Goal: Task Accomplishment & Management: Use online tool/utility

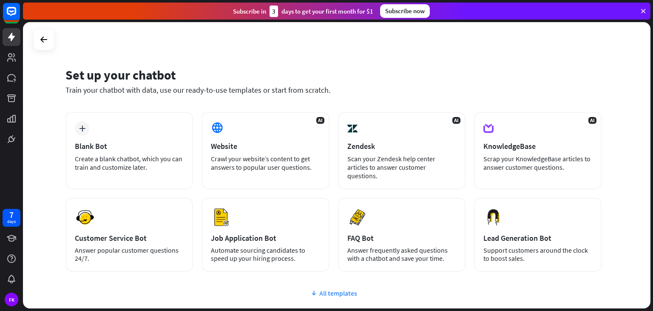
click at [327, 289] on div "All templates" at bounding box center [333, 293] width 536 height 9
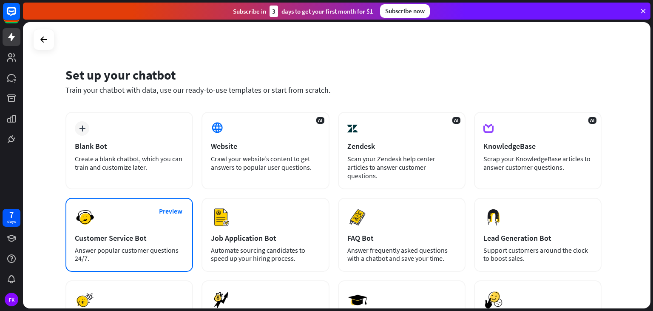
click at [134, 218] on div "Preview Customer Service Bot Answer popular customer questions 24/7." at bounding box center [129, 235] width 128 height 74
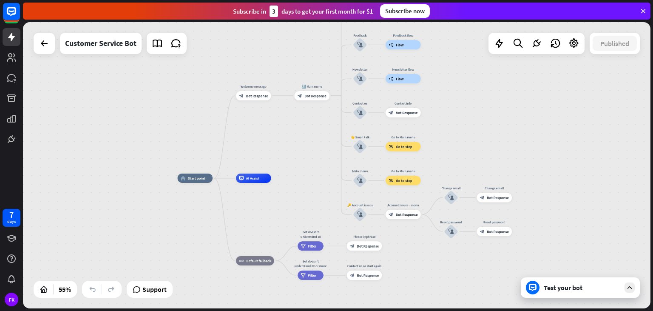
drag, startPoint x: 364, startPoint y: 138, endPoint x: 302, endPoint y: 166, distance: 68.3
click at [302, 166] on div "home_2 Start point Welcome message block_bot_response Bot Response 🔙 Main menu …" at bounding box center [337, 165] width 628 height 286
click at [607, 292] on div "Test your bot" at bounding box center [580, 287] width 119 height 20
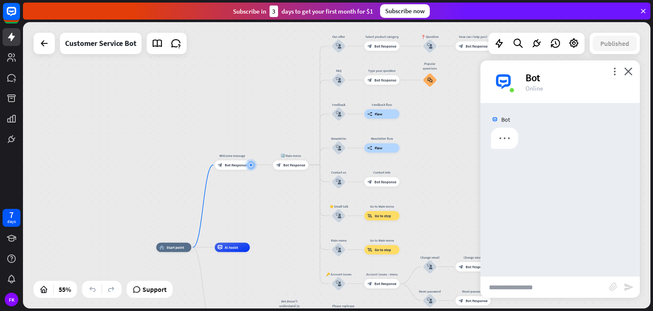
click at [577, 283] on input "text" at bounding box center [545, 286] width 129 height 21
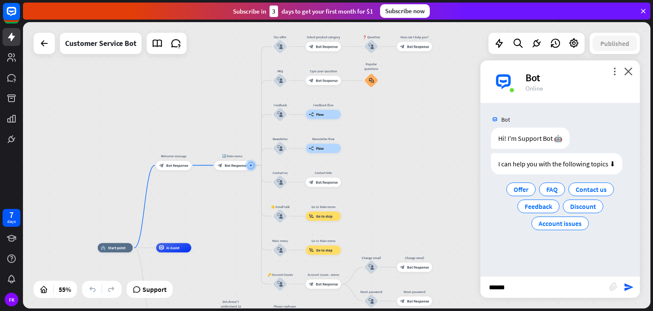
type input "*******"
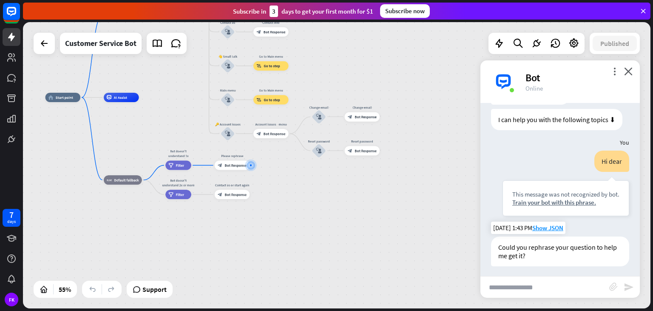
scroll to position [47, 0]
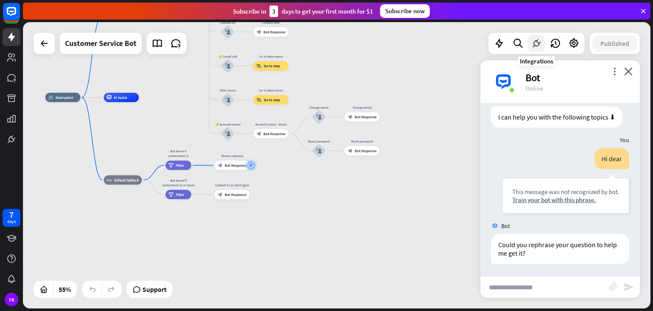
click at [532, 46] on icon at bounding box center [536, 43] width 11 height 11
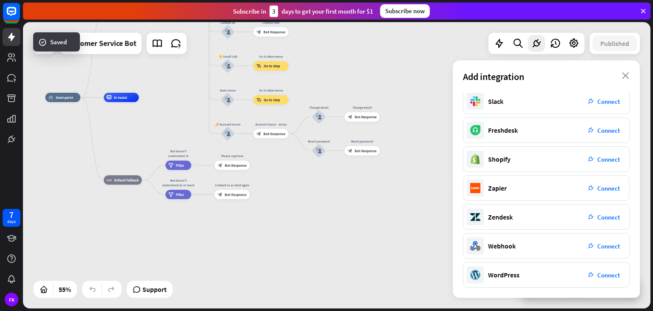
scroll to position [0, 0]
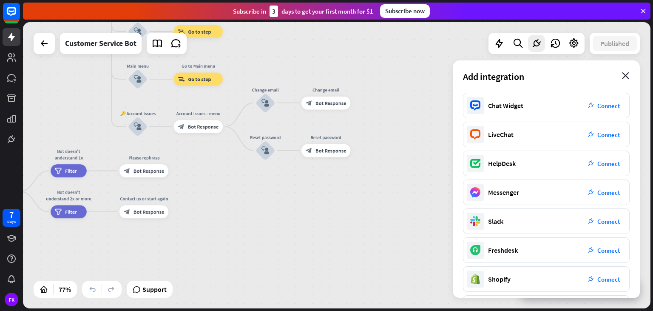
click at [623, 77] on icon "close" at bounding box center [625, 75] width 7 height 7
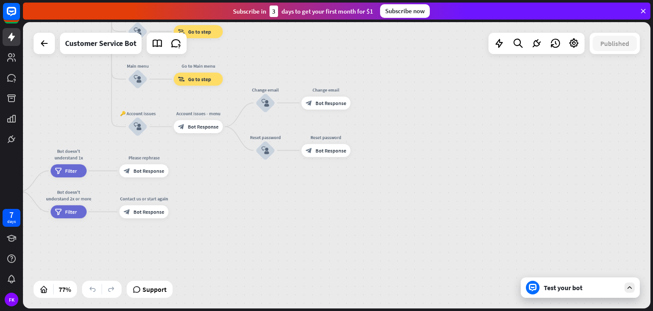
click at [581, 288] on div "Test your bot" at bounding box center [582, 287] width 77 height 9
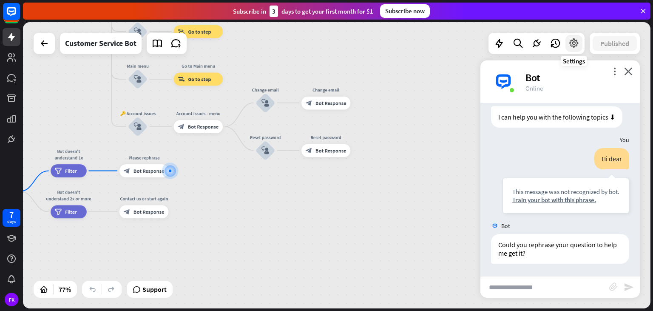
click at [572, 45] on icon at bounding box center [574, 43] width 11 height 11
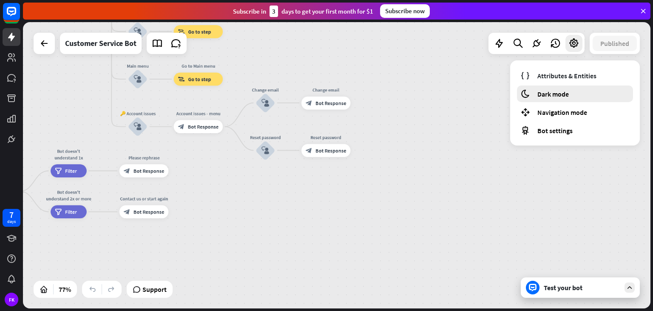
click at [566, 89] on div "moon Dark mode" at bounding box center [575, 93] width 116 height 17
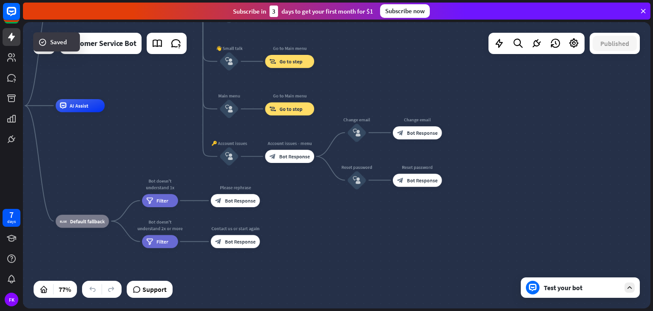
drag, startPoint x: 453, startPoint y: 148, endPoint x: 546, endPoint y: 174, distance: 97.0
click at [546, 174] on div "home_2 Start point Welcome message block_bot_response Bot Response 🔙 Main menu …" at bounding box center [337, 165] width 628 height 286
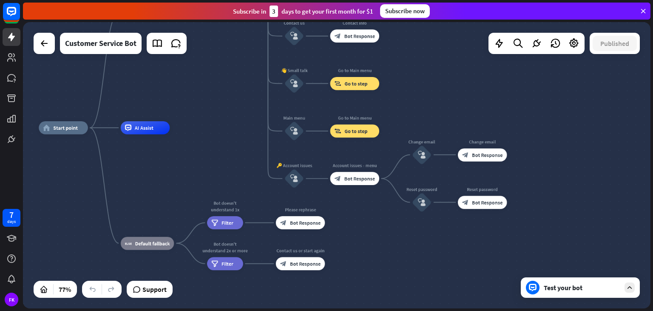
drag, startPoint x: 483, startPoint y: 110, endPoint x: 542, endPoint y: 127, distance: 61.1
click at [547, 130] on div "home_2 Start point Welcome message block_bot_response Bot Response 🔙 Main menu …" at bounding box center [337, 165] width 628 height 286
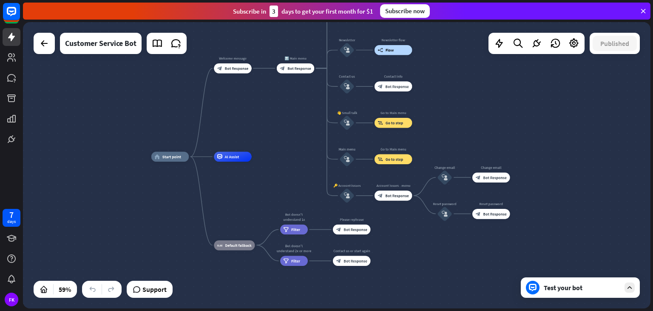
drag, startPoint x: 515, startPoint y: 107, endPoint x: 514, endPoint y: 141, distance: 34.0
click at [514, 141] on div "home_2 Start point Welcome message block_bot_response Bot Response 🔙 Main menu …" at bounding box center [337, 165] width 628 height 286
click at [172, 44] on icon at bounding box center [176, 43] width 11 height 11
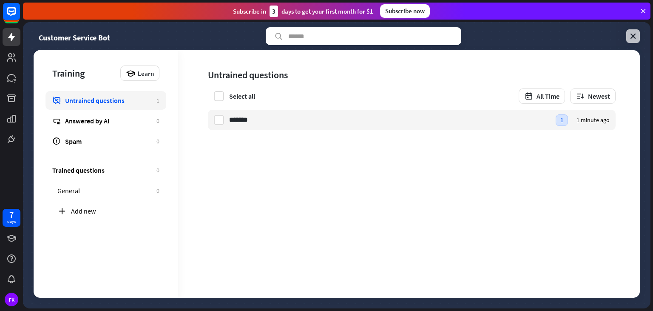
click at [628, 42] on link at bounding box center [633, 36] width 14 height 14
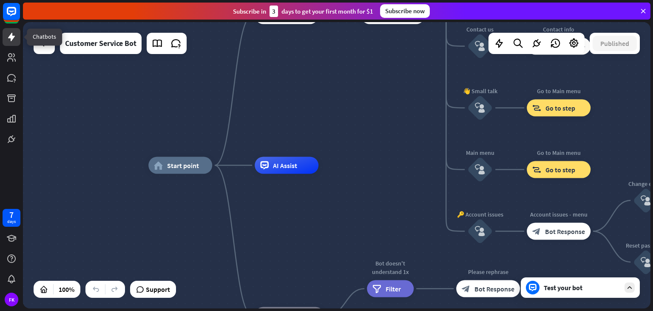
click at [14, 34] on icon at bounding box center [11, 37] width 10 height 10
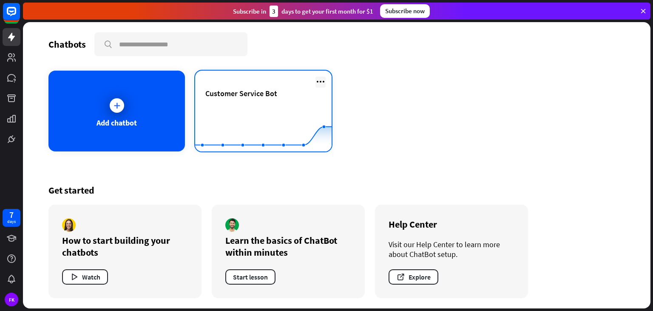
click at [320, 80] on icon at bounding box center [321, 82] width 10 height 10
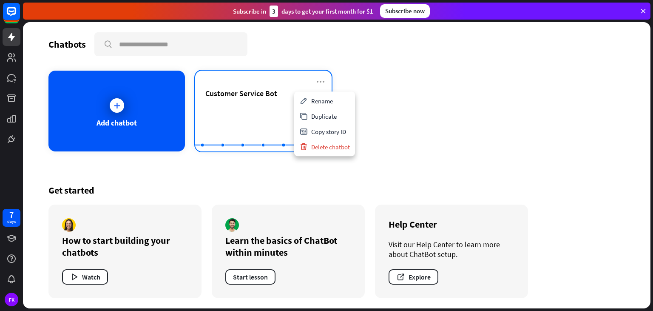
click at [270, 100] on div "Customer Service Bot" at bounding box center [263, 103] width 116 height 30
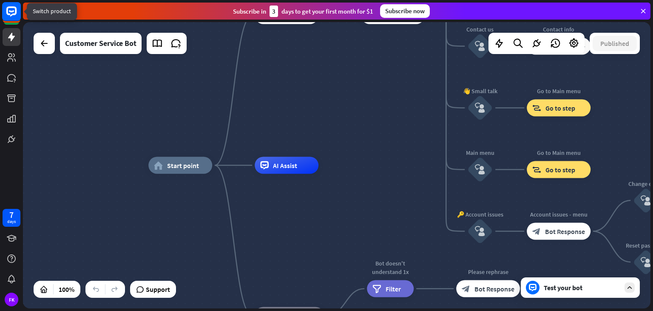
click at [11, 20] on rect at bounding box center [11, 11] width 19 height 19
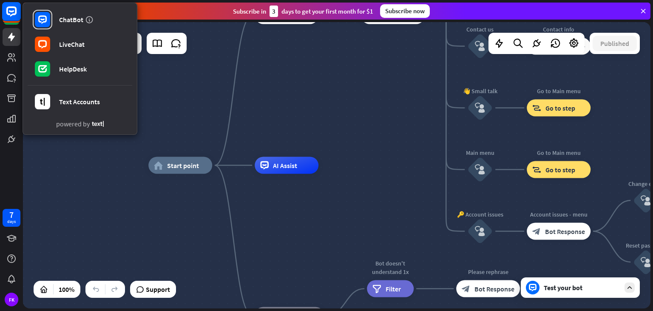
click at [12, 20] on rect at bounding box center [11, 11] width 19 height 19
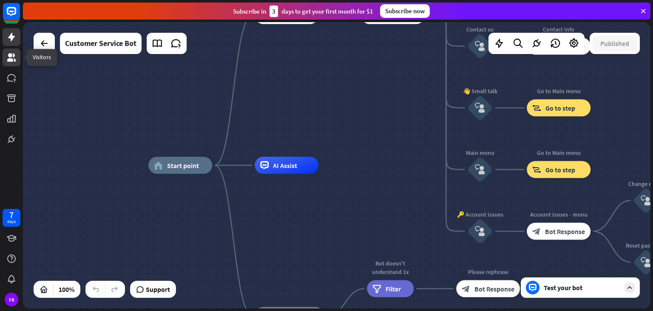
click at [11, 59] on icon at bounding box center [11, 57] width 9 height 9
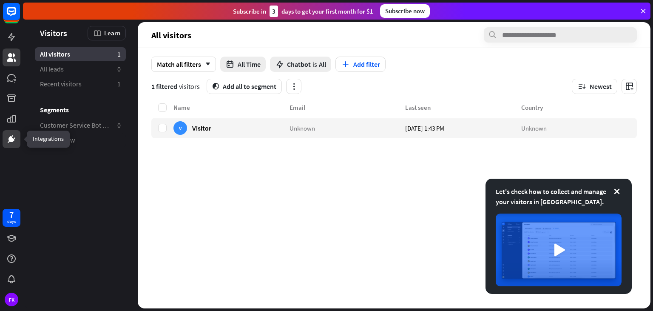
click at [11, 137] on icon at bounding box center [12, 136] width 2 height 3
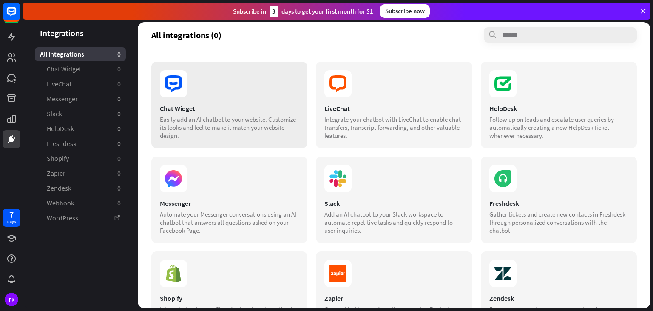
click at [238, 89] on section at bounding box center [229, 83] width 139 height 27
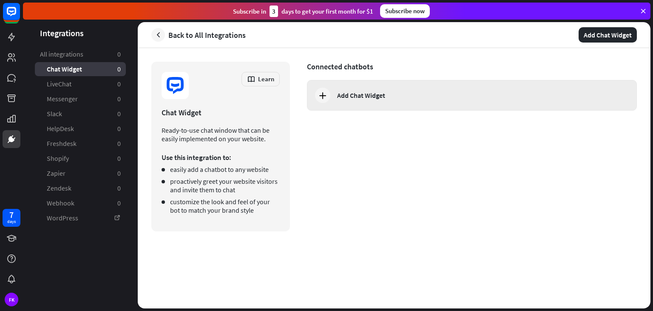
click at [323, 98] on icon at bounding box center [323, 95] width 10 height 10
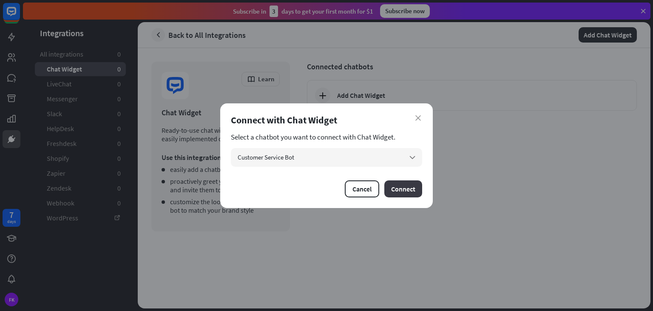
click at [400, 191] on button "Connect" at bounding box center [403, 188] width 38 height 17
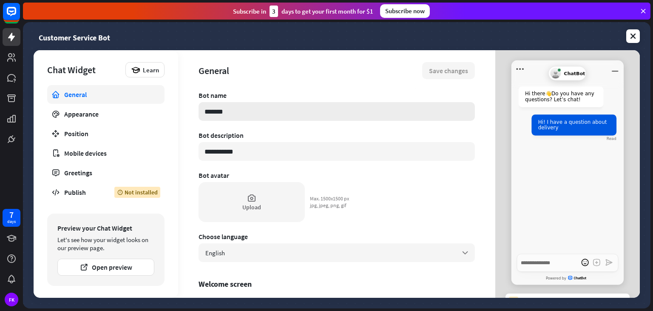
click at [235, 113] on input "*******" at bounding box center [337, 111] width 276 height 19
type textarea "*"
type input "*"
type textarea "*"
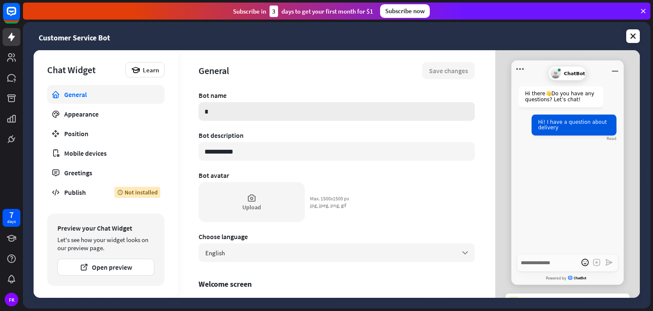
type input "**"
type textarea "*"
type input "***"
type textarea "*"
type input "**"
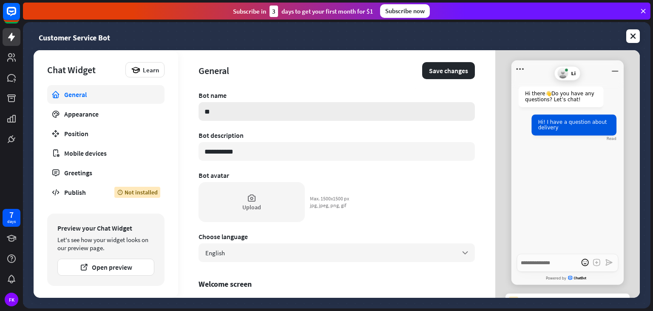
type textarea "*"
type input "***"
type textarea "*"
type input "****"
type textarea "*"
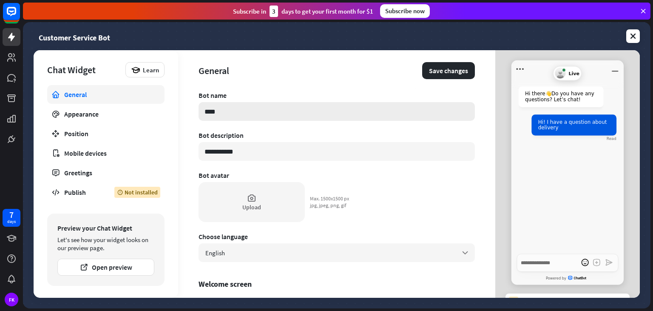
type input "****"
type textarea "*"
type input "******"
type textarea "*"
type input "*******"
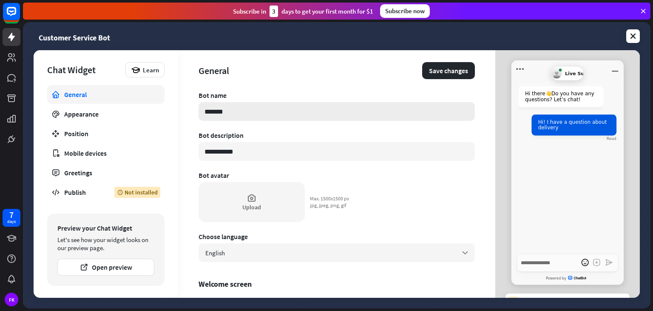
type textarea "*"
type input "********"
type textarea "*"
type input "**********"
type textarea "*"
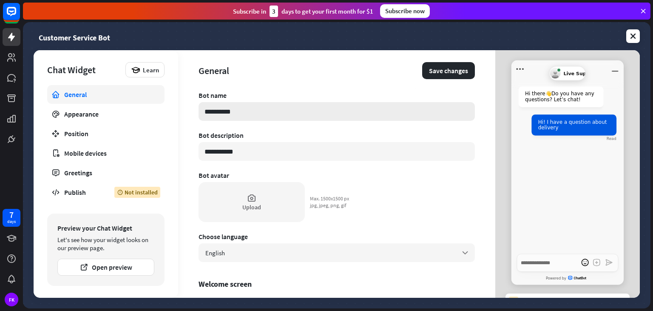
type input "**********"
type textarea "*"
type input "**********"
click at [260, 202] on div "Upload" at bounding box center [252, 202] width 106 height 40
click at [101, 117] on div "Appearance" at bounding box center [105, 114] width 83 height 9
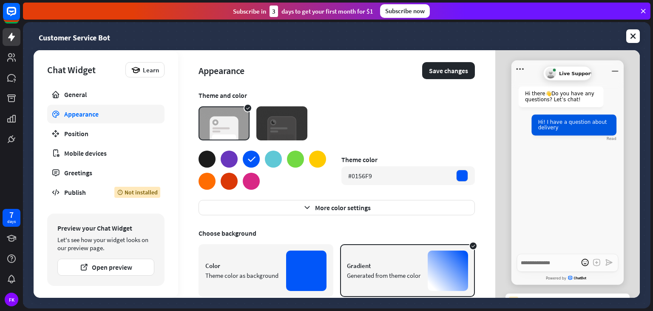
click at [265, 120] on img at bounding box center [281, 123] width 51 height 34
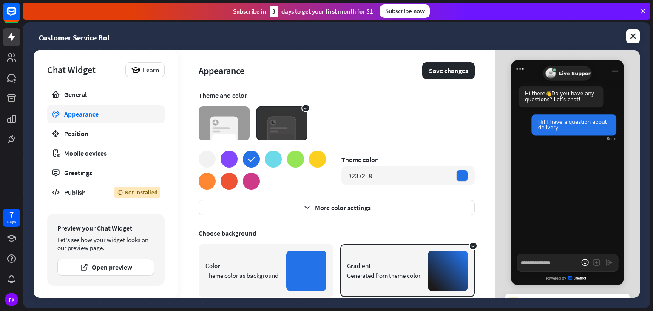
click at [244, 122] on img at bounding box center [224, 123] width 51 height 34
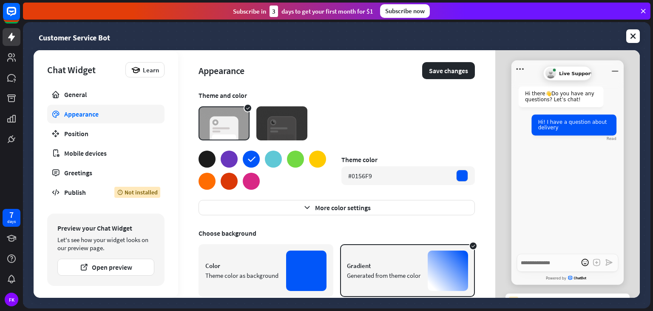
click at [275, 157] on div at bounding box center [273, 159] width 17 height 17
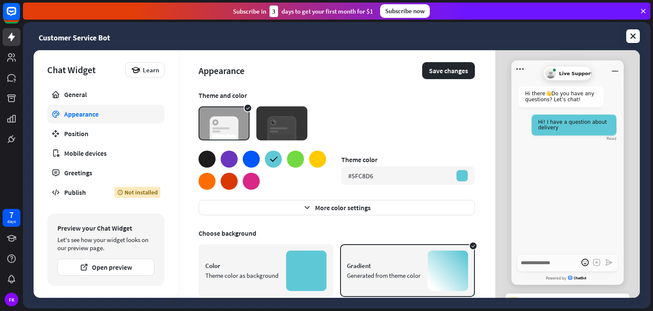
click at [252, 157] on div at bounding box center [251, 159] width 17 height 17
type textarea "*"
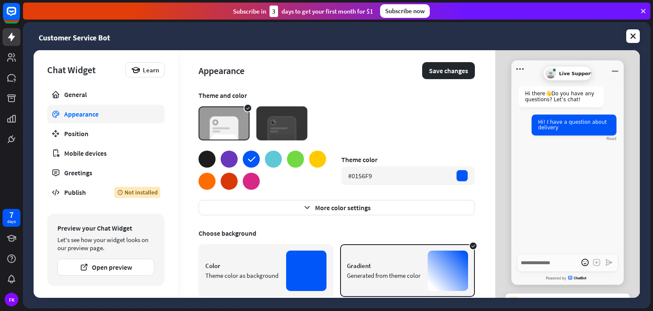
scroll to position [76, 0]
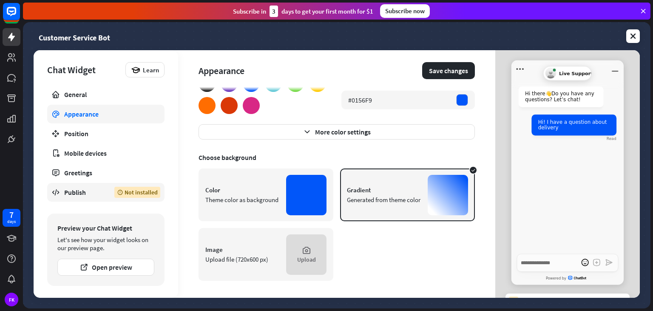
click at [92, 193] on div "Publish" at bounding box center [82, 192] width 37 height 9
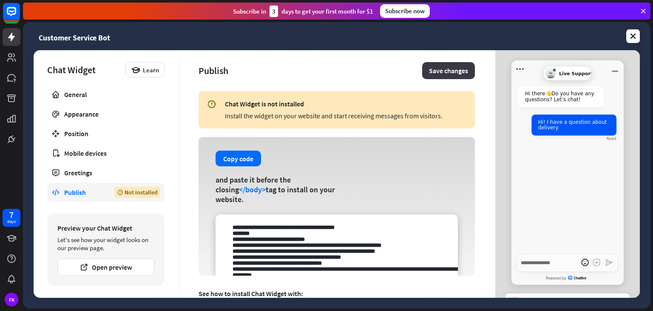
click at [438, 68] on button "Save changes" at bounding box center [448, 70] width 53 height 17
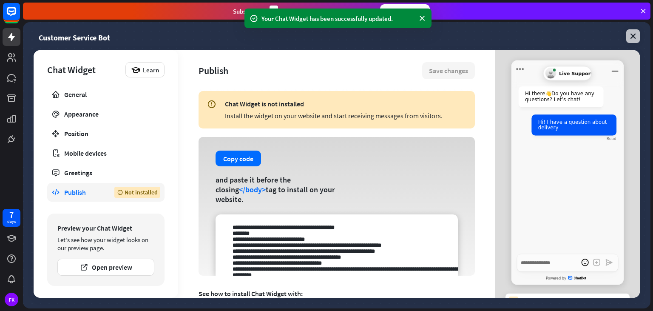
click at [630, 37] on icon at bounding box center [633, 36] width 9 height 9
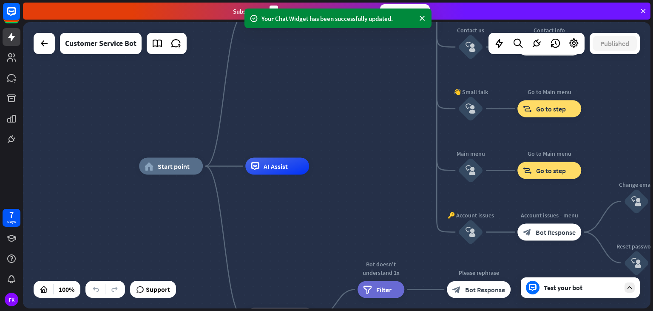
drag, startPoint x: 356, startPoint y: 144, endPoint x: 316, endPoint y: 170, distance: 47.3
click at [317, 172] on div "home_2 Start point Welcome message block_bot_response Bot Response 🔙 Main menu …" at bounding box center [337, 165] width 628 height 286
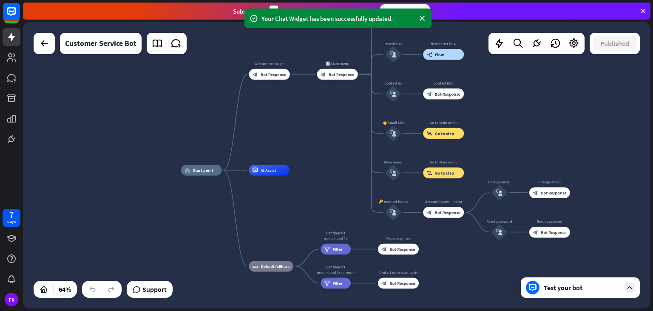
drag, startPoint x: 306, startPoint y: 127, endPoint x: 308, endPoint y: 137, distance: 9.5
click at [308, 137] on div "home_2 Start point Welcome message block_bot_response Bot Response 🔙 Main menu …" at bounding box center [337, 165] width 628 height 286
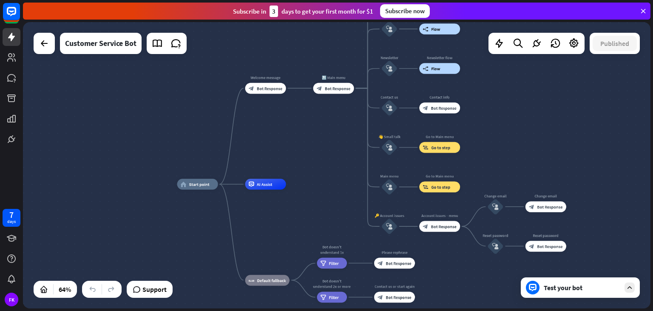
drag, startPoint x: 305, startPoint y: 122, endPoint x: 303, endPoint y: 135, distance: 13.8
click at [303, 135] on div "home_2 Start point Welcome message block_bot_response Bot Response 🔙 Main menu …" at bounding box center [337, 165] width 628 height 286
click at [577, 38] on icon at bounding box center [574, 43] width 11 height 11
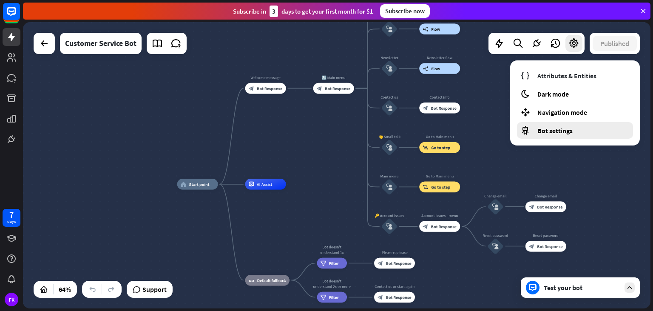
click at [569, 132] on span "Bot settings" at bounding box center [555, 130] width 35 height 9
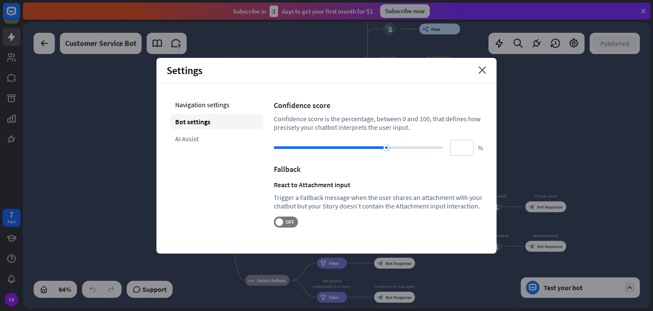
click at [191, 142] on div "AI Assist" at bounding box center [217, 138] width 94 height 15
type input "**"
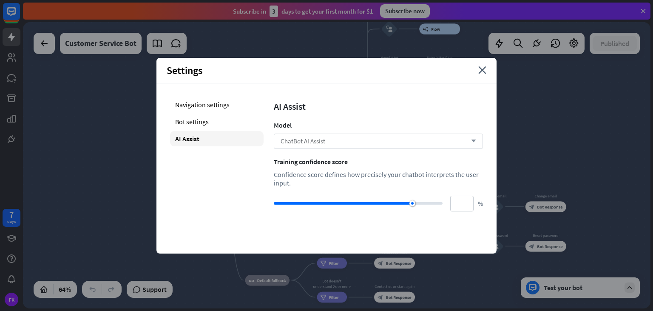
click at [280, 140] on div "ChatBot AI Assist arrow_down" at bounding box center [378, 141] width 209 height 15
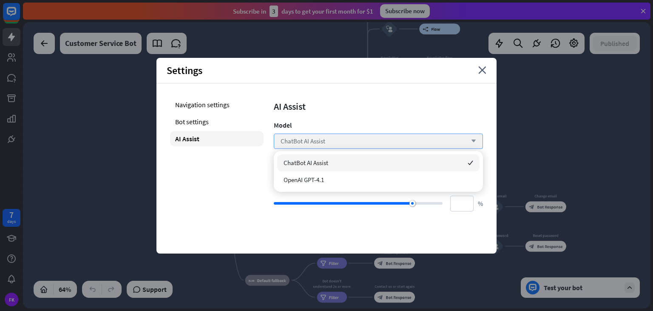
click at [280, 141] on div "ChatBot AI Assist arrow_down" at bounding box center [378, 141] width 209 height 15
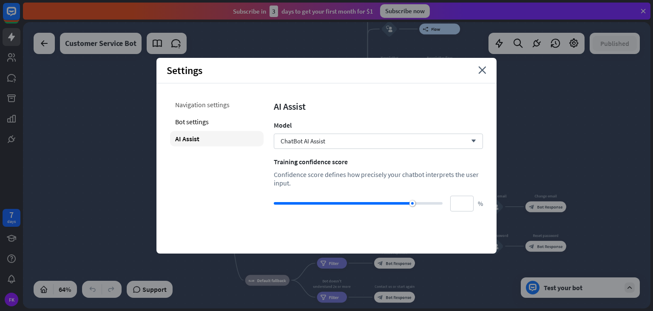
click at [225, 108] on div "Navigation settings" at bounding box center [217, 104] width 94 height 15
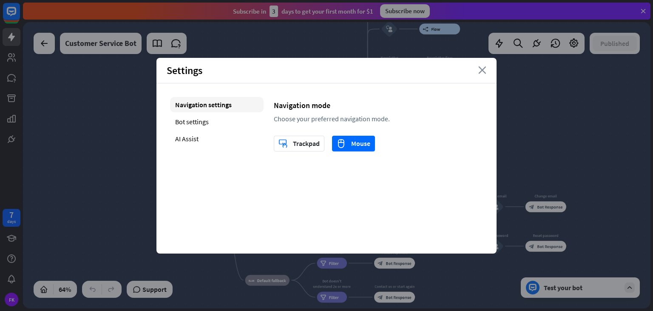
click at [482, 69] on icon "close" at bounding box center [482, 70] width 8 height 8
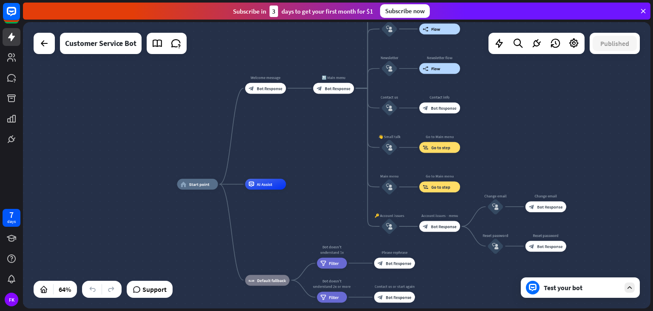
click at [646, 12] on icon at bounding box center [644, 11] width 8 height 8
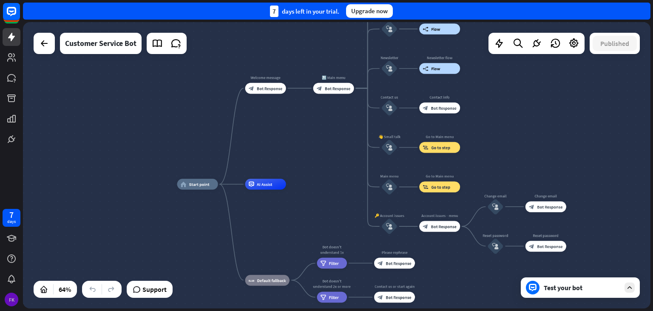
click at [6, 298] on div "FK" at bounding box center [12, 300] width 14 height 14
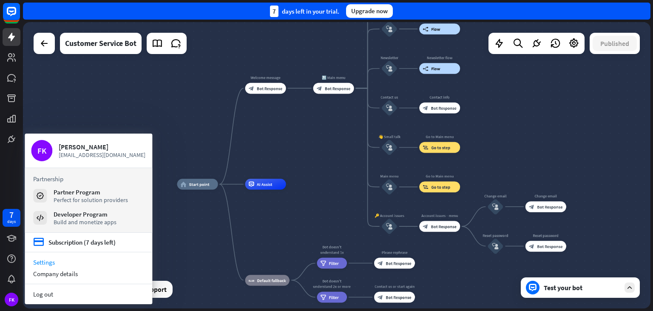
click at [61, 262] on link "Settings" at bounding box center [89, 261] width 128 height 11
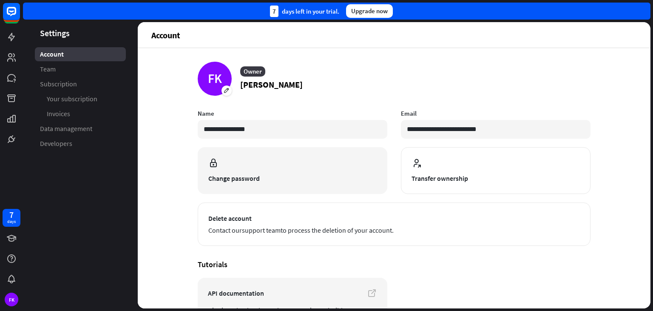
scroll to position [65, 0]
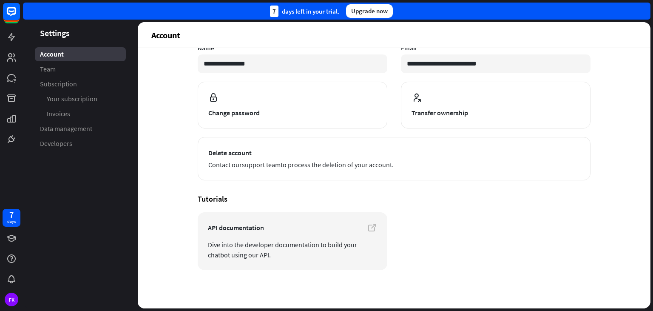
click at [106, 185] on aside "Settings Account Team Subscription Your subscription Invoices Data management D…" at bounding box center [80, 165] width 115 height 286
click at [162, 93] on div "**********" at bounding box center [394, 178] width 513 height 260
click at [11, 299] on div "FK" at bounding box center [12, 300] width 14 height 14
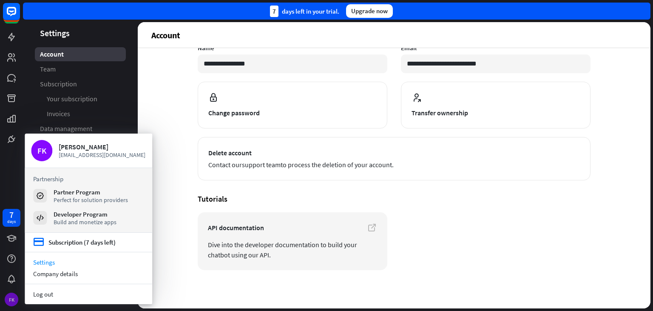
click at [11, 299] on div "FK" at bounding box center [12, 300] width 14 height 14
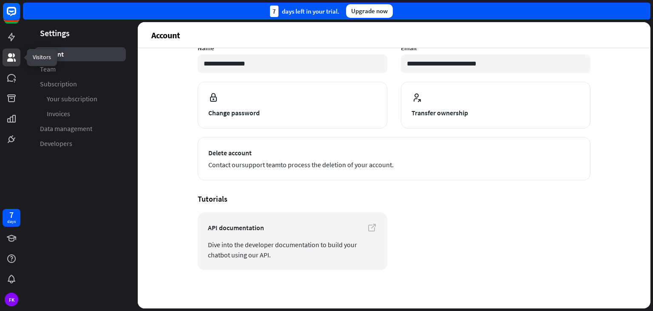
click at [11, 56] on icon at bounding box center [11, 57] width 9 height 9
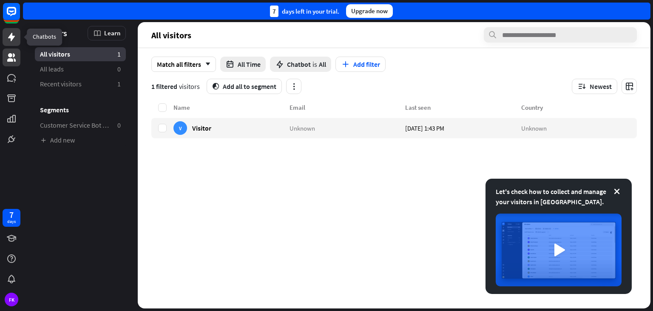
click at [7, 40] on icon at bounding box center [11, 37] width 10 height 10
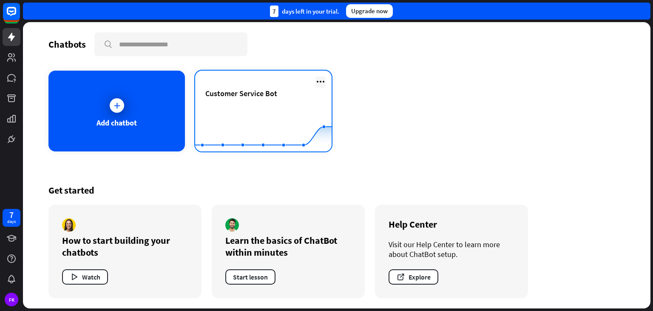
click at [321, 80] on icon at bounding box center [321, 82] width 10 height 10
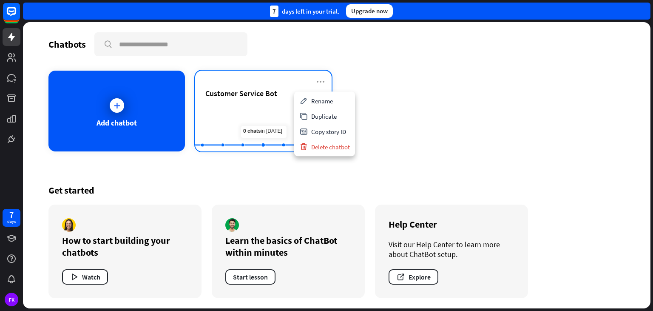
click at [254, 94] on span "Customer Service Bot" at bounding box center [241, 93] width 72 height 10
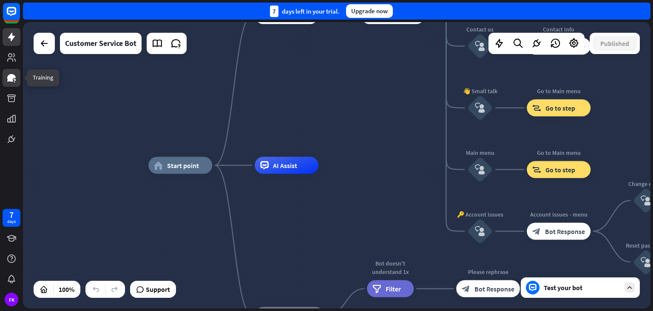
click at [14, 81] on icon at bounding box center [11, 78] width 10 height 10
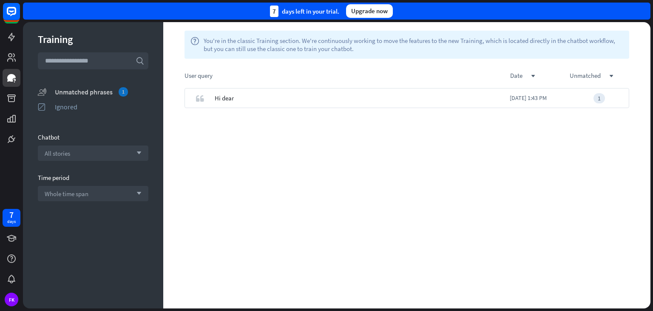
click at [104, 91] on div "Unmatched phrases 1" at bounding box center [102, 91] width 94 height 9
click at [78, 107] on div "Ignored" at bounding box center [102, 106] width 94 height 9
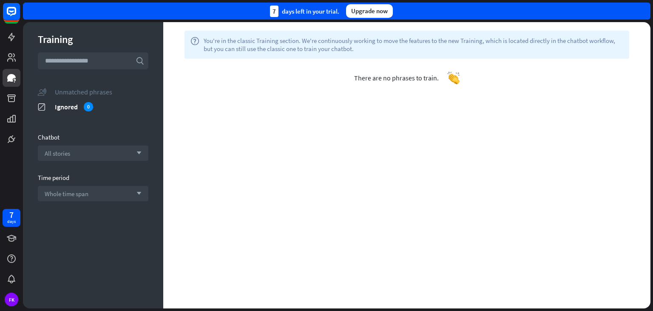
click at [83, 93] on div "Unmatched phrases" at bounding box center [102, 92] width 94 height 9
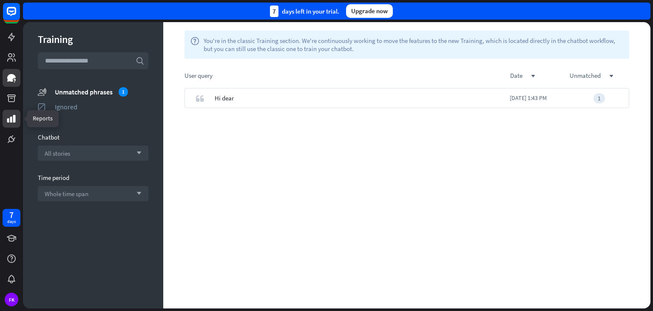
click at [14, 118] on icon at bounding box center [11, 119] width 9 height 8
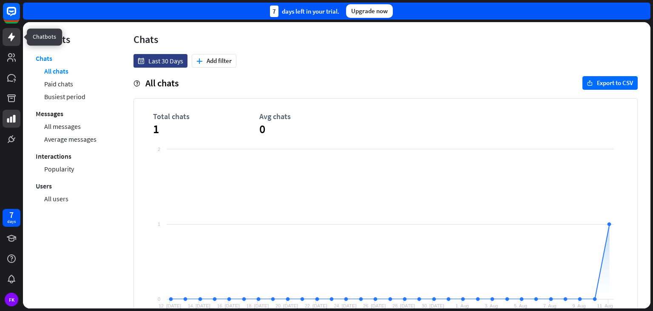
click at [9, 37] on icon at bounding box center [11, 37] width 7 height 9
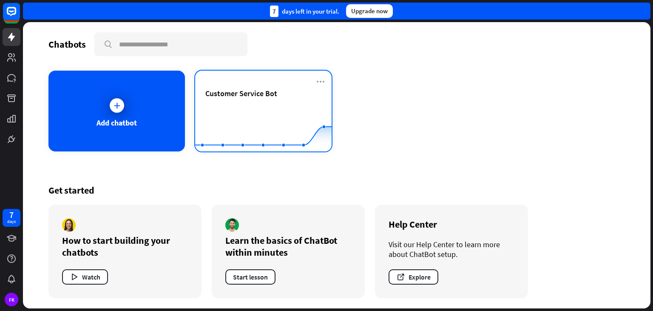
click at [288, 85] on div "Customer Service Bot Created with Highcharts 10.1.0 0 1 2" at bounding box center [263, 111] width 137 height 81
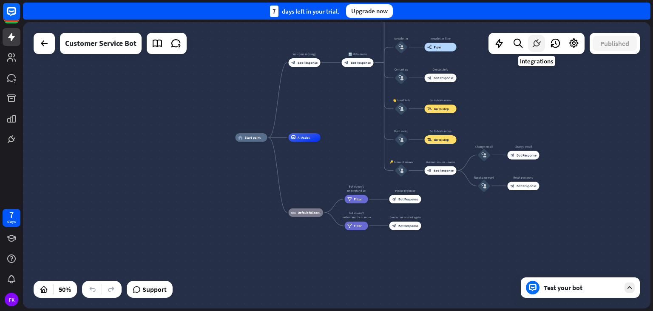
click at [535, 47] on icon at bounding box center [536, 43] width 11 height 11
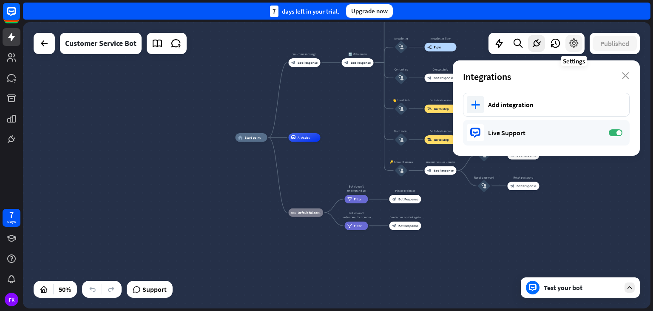
click at [576, 43] on icon at bounding box center [574, 43] width 11 height 11
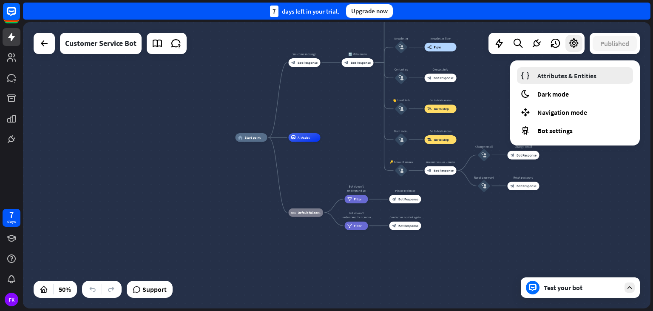
click at [574, 75] on span "Attributes & Entities" at bounding box center [567, 75] width 59 height 9
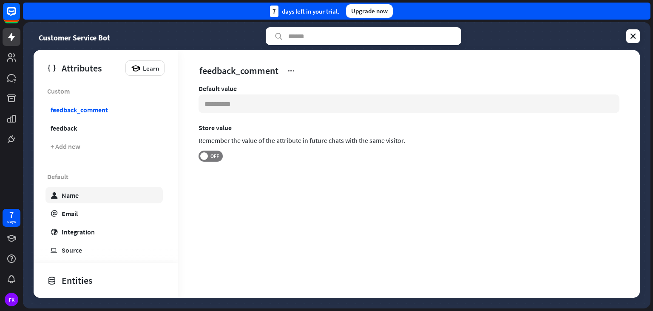
click at [87, 196] on link "user Name" at bounding box center [104, 195] width 117 height 17
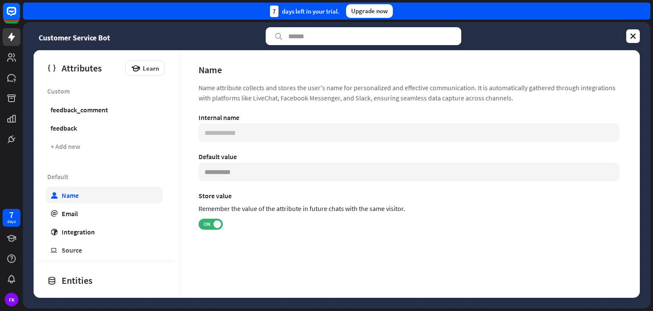
type input "*******"
click at [630, 40] on icon at bounding box center [633, 36] width 9 height 9
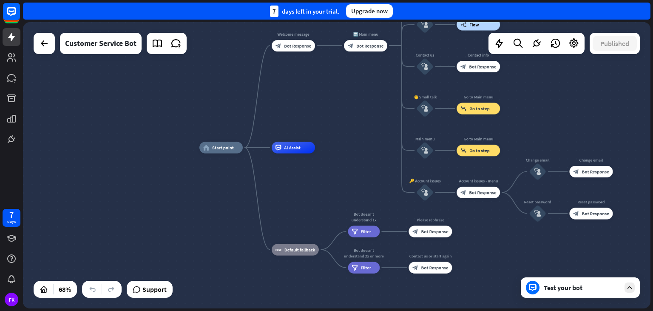
click at [584, 287] on div "Test your bot" at bounding box center [582, 287] width 77 height 9
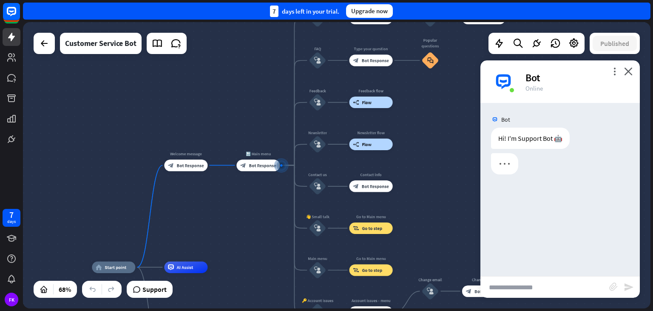
click at [547, 280] on input "text" at bounding box center [545, 286] width 129 height 21
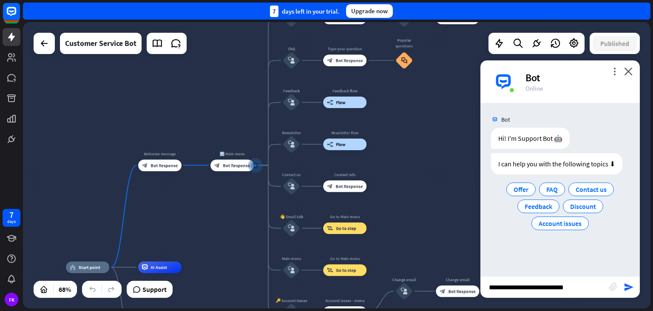
type input "**********"
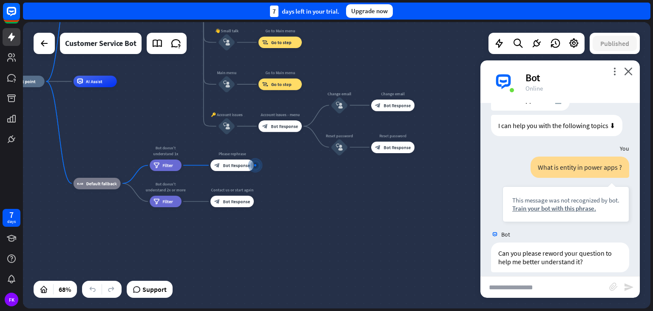
scroll to position [47, 0]
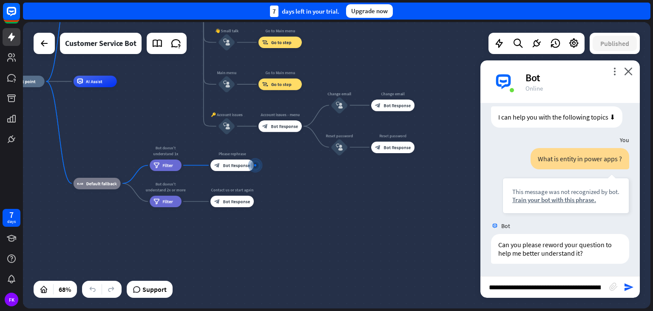
type input "**********"
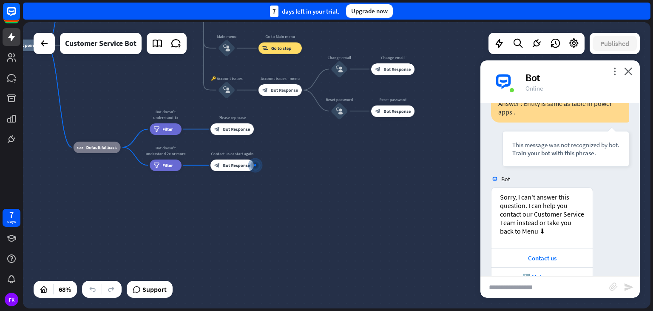
scroll to position [261, 0]
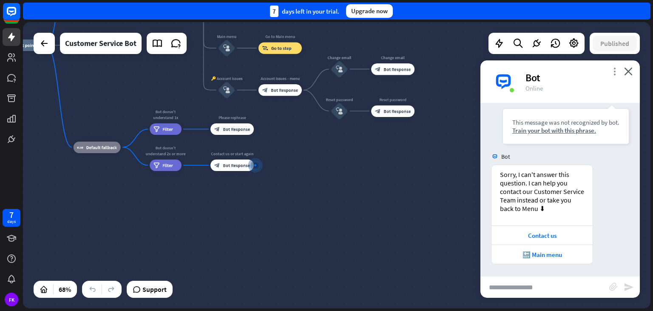
click at [615, 74] on icon "more_vert" at bounding box center [615, 71] width 8 height 8
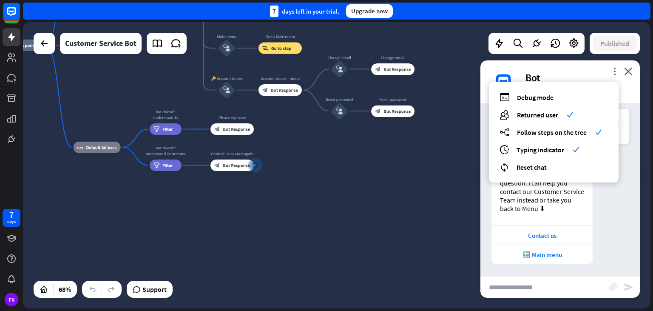
click at [634, 70] on div "more_vert debug Debug mode users Returned user check builder_tree Follow steps …" at bounding box center [560, 81] width 159 height 43
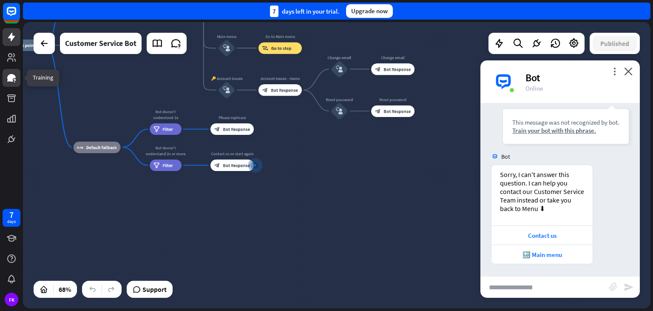
click at [16, 80] on icon at bounding box center [11, 78] width 10 height 10
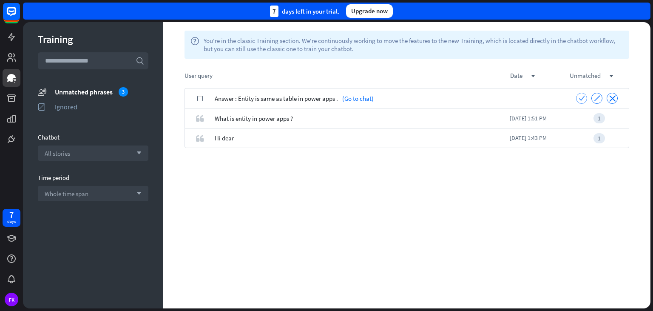
click at [585, 98] on div "check" at bounding box center [581, 98] width 11 height 11
click at [580, 116] on icon "check" at bounding box center [582, 118] width 6 height 6
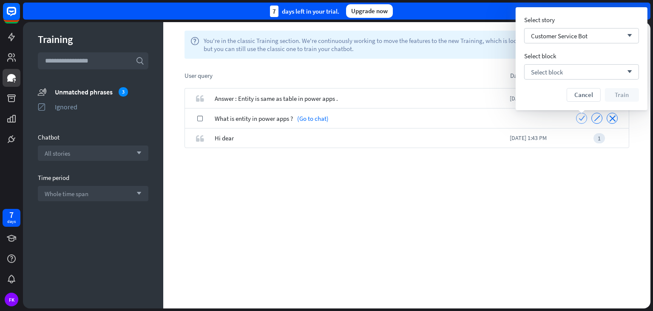
click at [583, 120] on icon "check" at bounding box center [582, 118] width 6 height 6
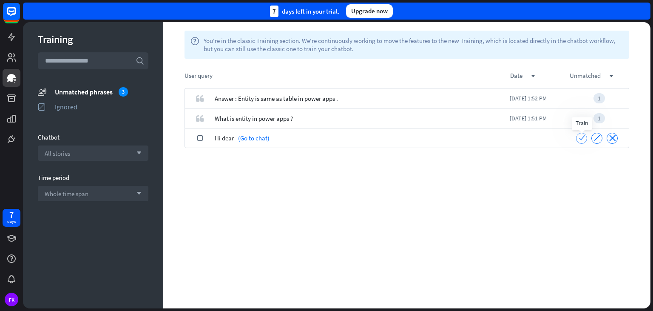
click at [580, 138] on icon "check" at bounding box center [582, 137] width 6 height 6
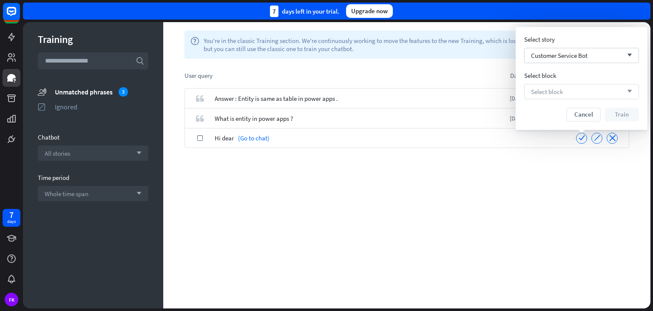
click at [572, 89] on div "Select block arrow_down" at bounding box center [581, 91] width 115 height 15
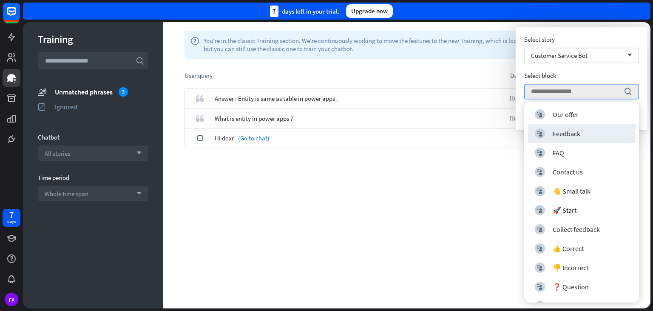
click at [516, 130] on div "Hi dear (Go to chat)" at bounding box center [390, 138] width 350 height 20
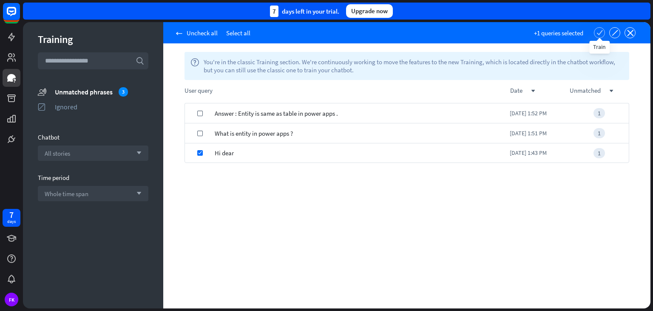
click at [600, 36] on div "check" at bounding box center [600, 33] width 6 height 8
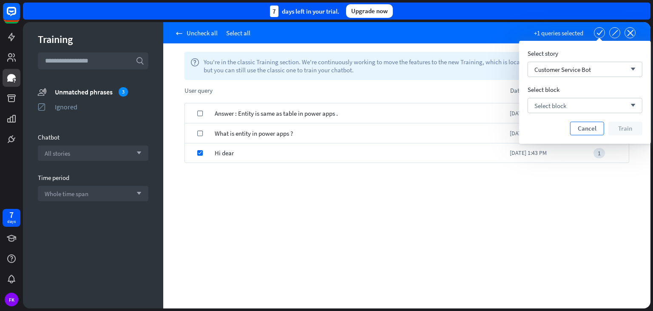
click at [581, 134] on button "Cancel" at bounding box center [587, 129] width 34 height 14
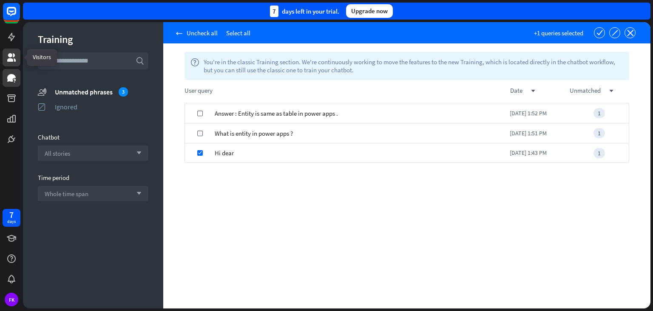
click at [3, 60] on link at bounding box center [12, 57] width 18 height 18
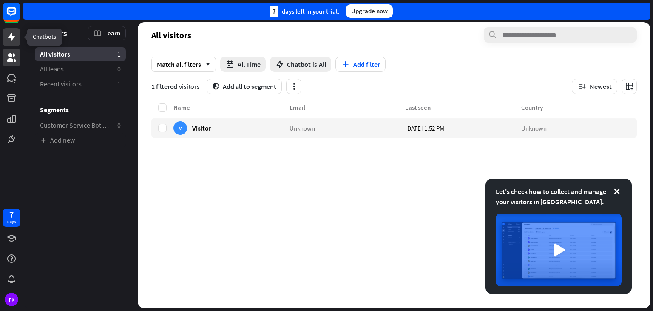
click at [8, 41] on icon at bounding box center [11, 37] width 10 height 10
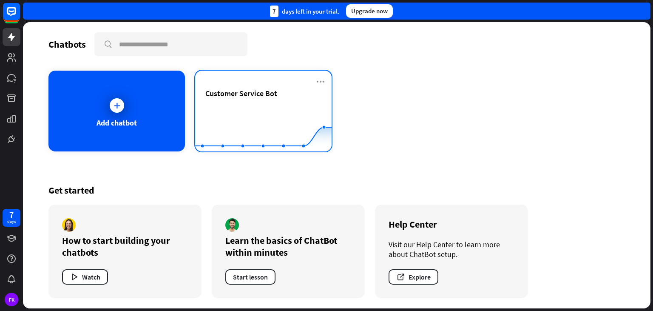
click at [284, 87] on div "Customer Service Bot Created with Highcharts 10.1.0 0 2 4" at bounding box center [263, 111] width 137 height 81
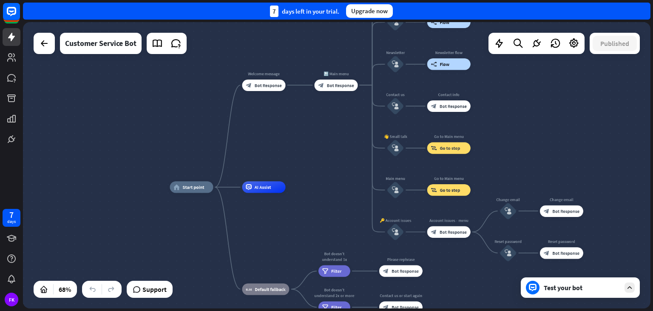
drag, startPoint x: 331, startPoint y: 111, endPoint x: 310, endPoint y: 152, distance: 45.6
click at [317, 157] on div "home_2 Start point Welcome message block_bot_response Bot Response 🔙 Main menu …" at bounding box center [337, 165] width 628 height 286
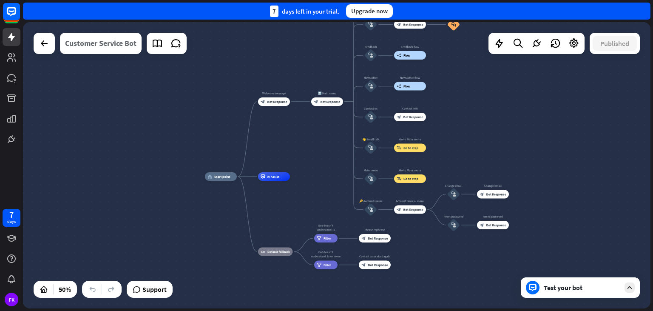
click at [117, 42] on div "Customer Service Bot" at bounding box center [100, 43] width 71 height 21
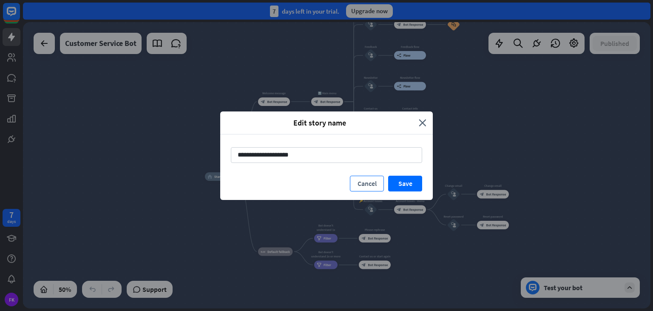
click at [377, 184] on button "Cancel" at bounding box center [367, 184] width 34 height 16
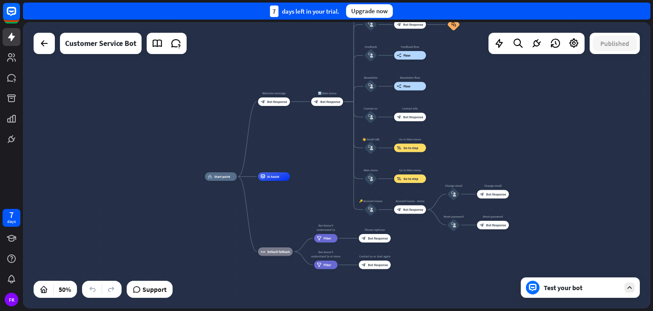
click at [551, 288] on div "Test your bot" at bounding box center [582, 287] width 77 height 9
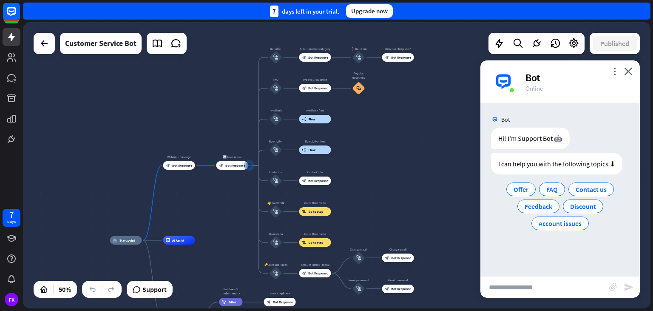
click at [628, 72] on icon "close" at bounding box center [628, 71] width 9 height 8
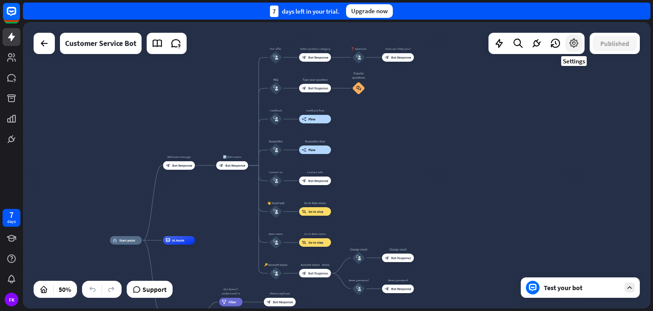
click at [574, 42] on icon at bounding box center [574, 43] width 11 height 11
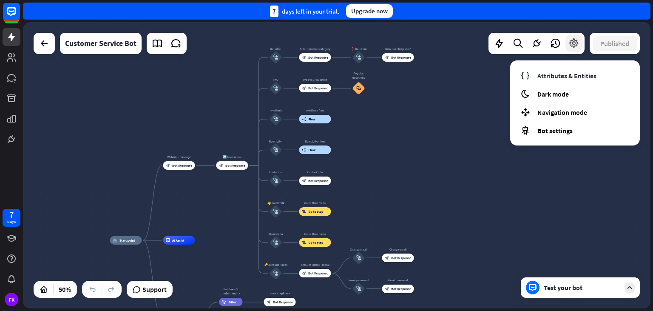
click at [574, 42] on icon at bounding box center [574, 43] width 11 height 11
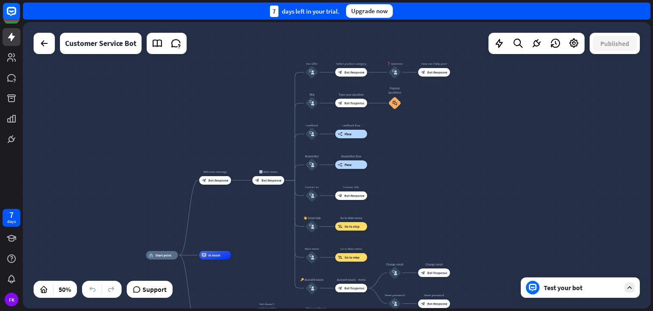
drag, startPoint x: 375, startPoint y: 137, endPoint x: 412, endPoint y: 151, distance: 39.9
click at [412, 151] on div "home_2 Start point Welcome message block_bot_response Bot Response 🔙 Main menu …" at bounding box center [337, 165] width 628 height 286
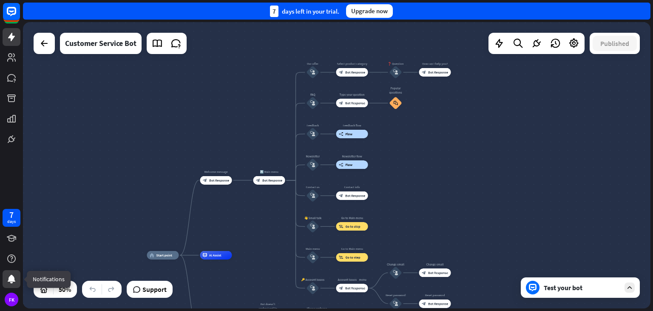
click at [11, 282] on icon at bounding box center [12, 279] width 8 height 9
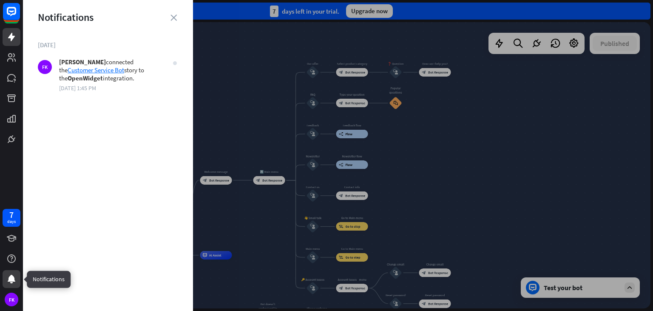
click at [10, 282] on icon at bounding box center [12, 279] width 8 height 9
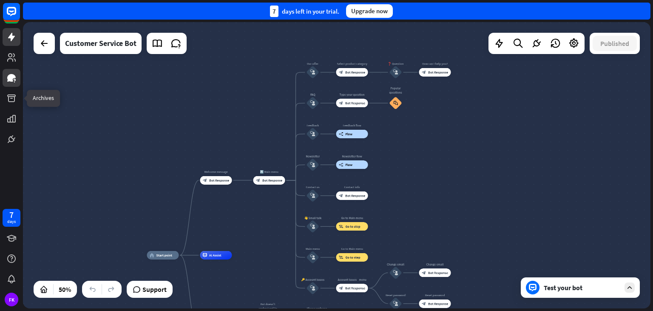
click at [10, 79] on icon at bounding box center [11, 78] width 9 height 8
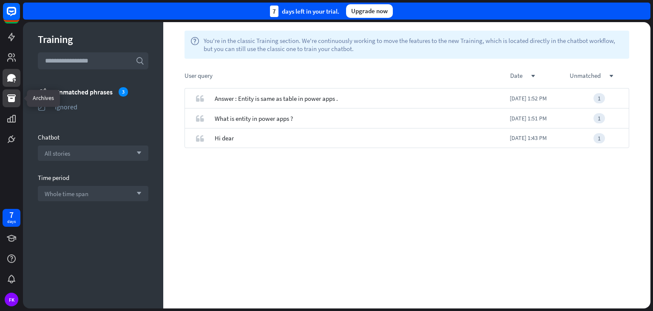
click at [13, 99] on icon at bounding box center [11, 98] width 9 height 8
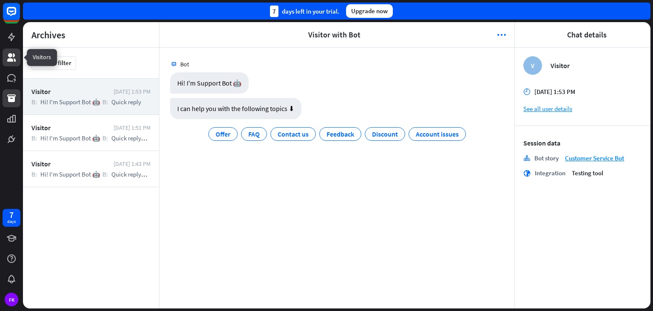
click at [14, 59] on icon at bounding box center [11, 57] width 10 height 10
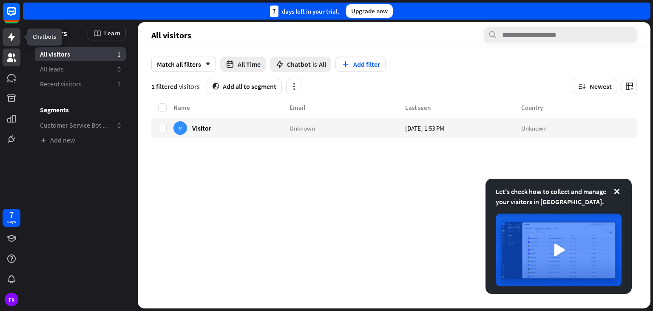
click at [8, 34] on icon at bounding box center [11, 37] width 10 height 10
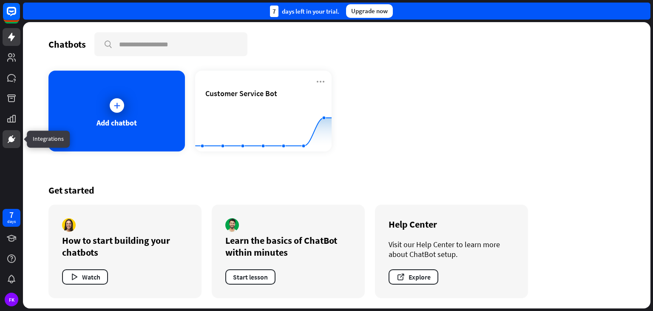
click at [11, 137] on icon at bounding box center [12, 139] width 6 height 6
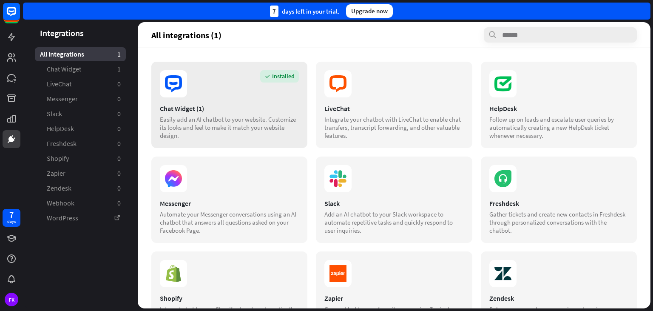
click at [275, 91] on section "Installed" at bounding box center [229, 83] width 139 height 27
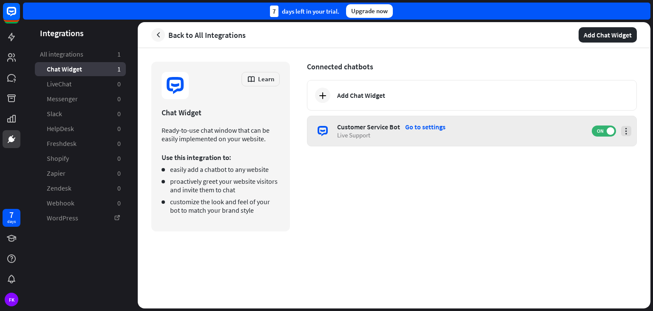
click at [629, 133] on icon at bounding box center [626, 131] width 9 height 9
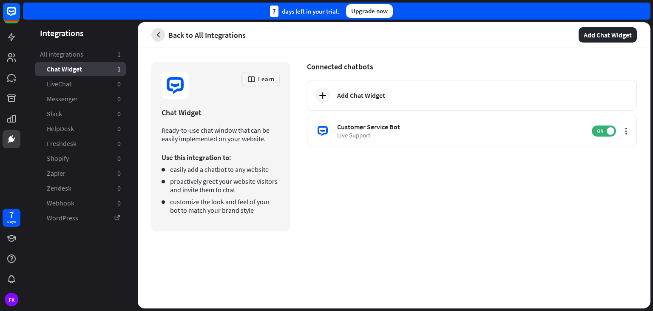
click at [158, 31] on icon "button" at bounding box center [158, 35] width 9 height 9
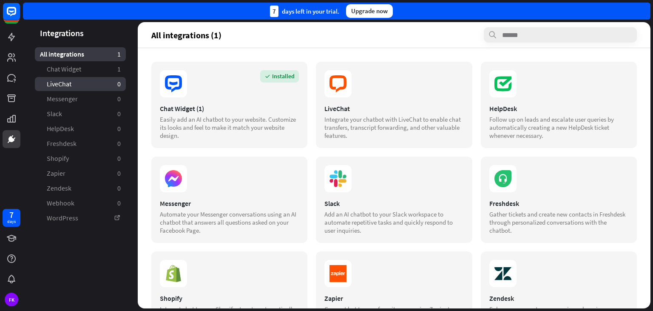
click at [79, 82] on link "LiveChat 0" at bounding box center [80, 84] width 91 height 14
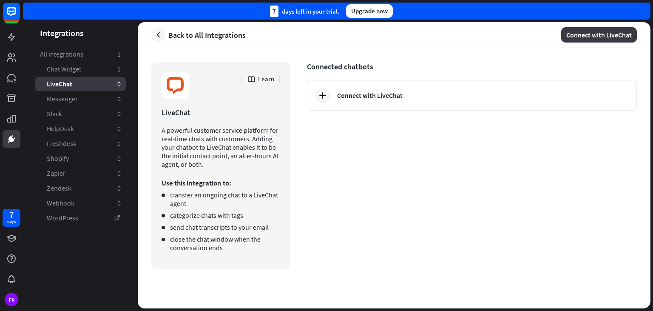
click at [593, 33] on button "Connect with LiveChat" at bounding box center [599, 34] width 76 height 15
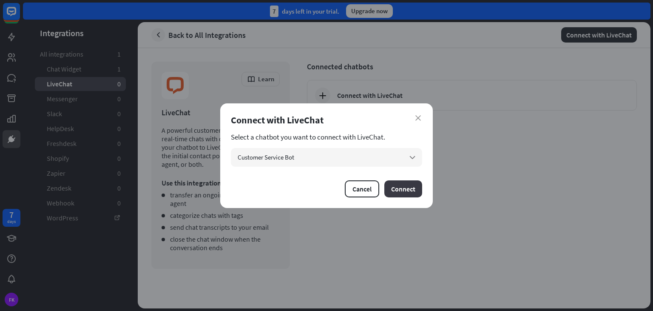
click at [397, 190] on button "Connect" at bounding box center [403, 188] width 38 height 17
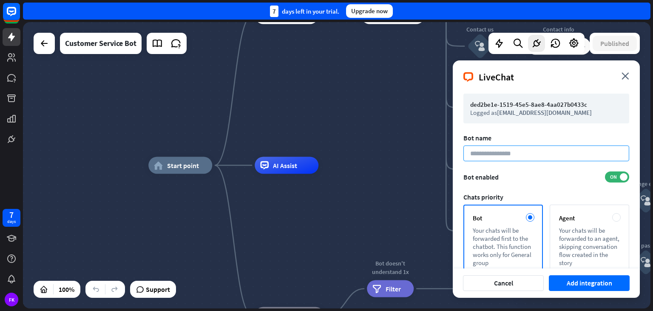
click at [538, 157] on input at bounding box center [547, 153] width 166 height 16
type input "********"
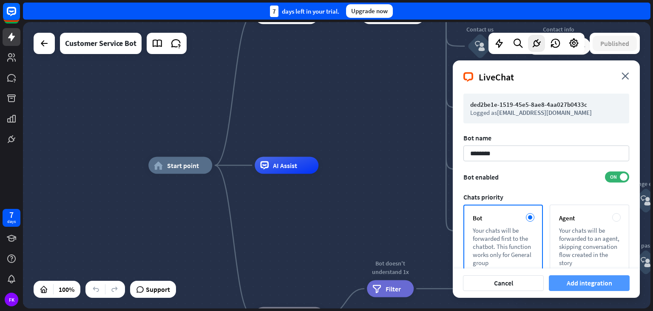
click at [587, 281] on button "Add integration" at bounding box center [589, 283] width 81 height 16
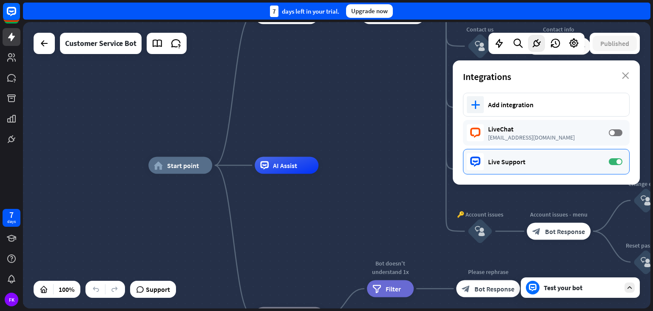
click at [511, 160] on div "Live Support" at bounding box center [544, 161] width 112 height 9
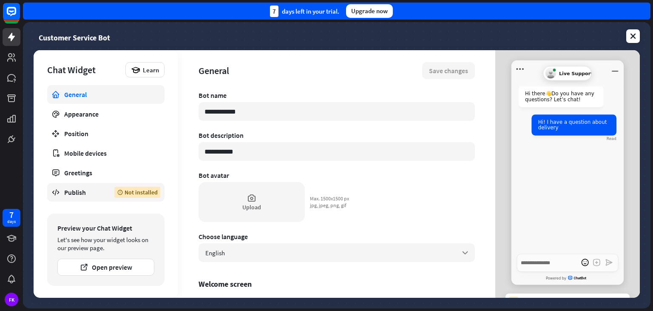
click at [87, 193] on div "Publish" at bounding box center [82, 192] width 37 height 9
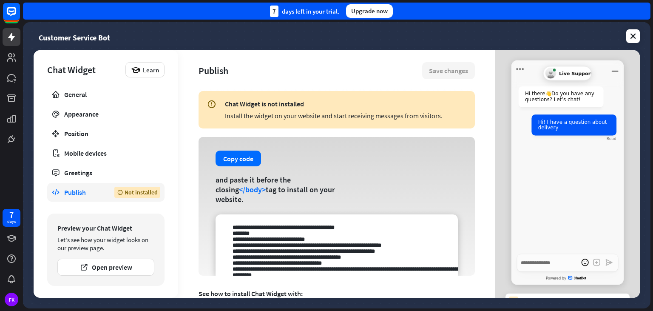
drag, startPoint x: 226, startPoint y: 101, endPoint x: 475, endPoint y: 117, distance: 249.7
click at [475, 117] on div "Publish Save changes Chat Widget is not installed Install the widget on your we…" at bounding box center [336, 173] width 317 height 247
copy div "Chat Widget is not installed Install the widget on your website and start recei…"
click at [243, 166] on button "Copy code" at bounding box center [239, 159] width 46 height 16
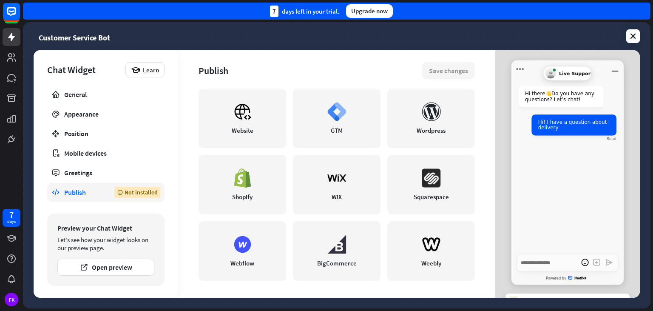
type textarea "*"
click at [12, 35] on icon at bounding box center [11, 37] width 7 height 9
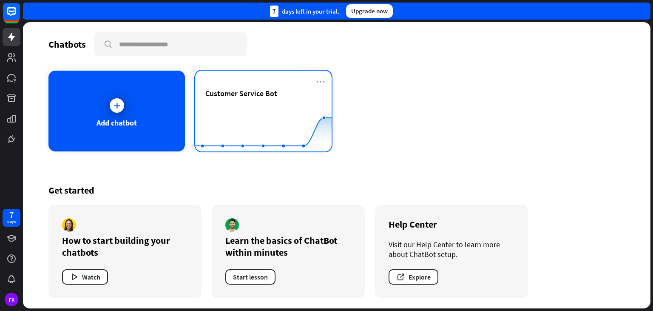
click at [283, 94] on div "Customer Service Bot" at bounding box center [263, 93] width 116 height 10
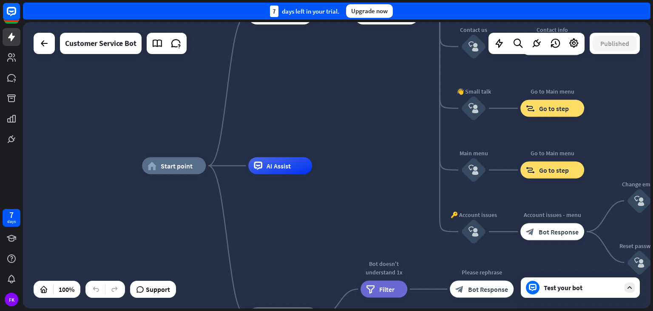
drag, startPoint x: 369, startPoint y: 115, endPoint x: 361, endPoint y: 115, distance: 7.2
click at [361, 115] on div "home_2 Start point Welcome message block_bot_response Bot Response 🔙 Main menu …" at bounding box center [337, 165] width 628 height 286
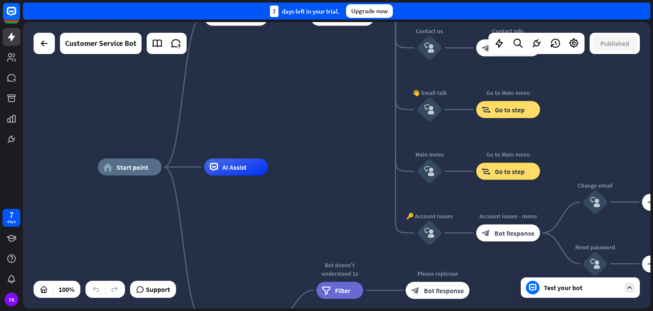
drag, startPoint x: 348, startPoint y: 116, endPoint x: 319, endPoint y: 116, distance: 29.3
click at [319, 116] on div "home_2 Start point Welcome message block_bot_response Bot Response 🔙 Main menu …" at bounding box center [337, 165] width 628 height 286
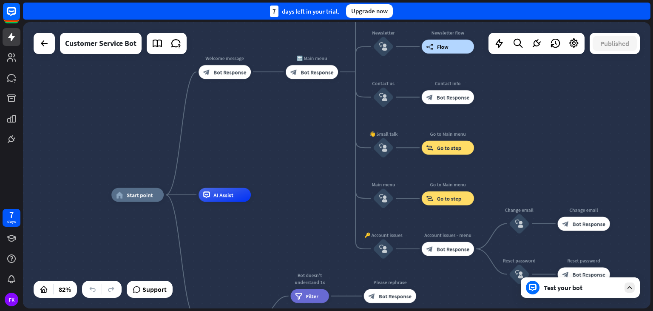
drag, startPoint x: 330, startPoint y: 125, endPoint x: 309, endPoint y: 145, distance: 30.1
click at [306, 151] on div "home_2 Start point Welcome message block_bot_response Bot Response 🔙 Main menu …" at bounding box center [337, 165] width 628 height 286
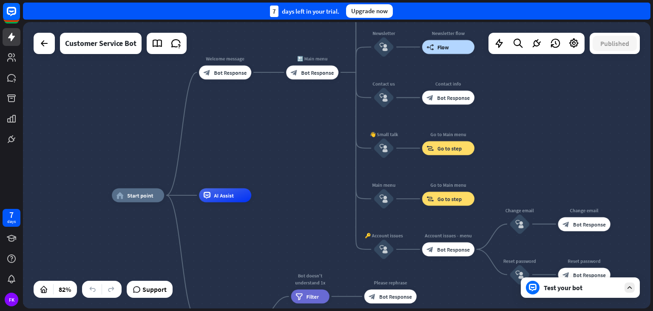
drag, startPoint x: 312, startPoint y: 144, endPoint x: 310, endPoint y: 148, distance: 4.6
click at [310, 149] on div "home_2 Start point Welcome message block_bot_response Bot Response 🔙 Main menu …" at bounding box center [337, 165] width 628 height 286
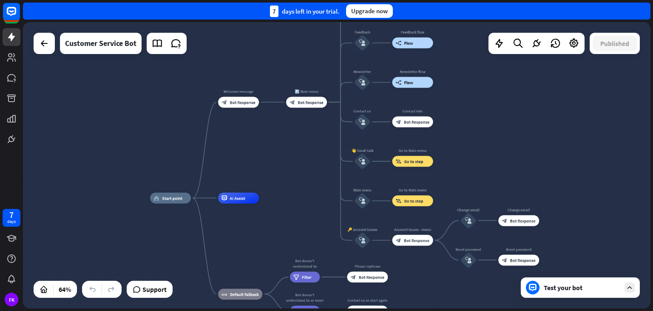
click at [304, 147] on div "home_2 Start point Welcome message block_bot_response Bot Response 🔙 Main menu …" at bounding box center [337, 165] width 628 height 286
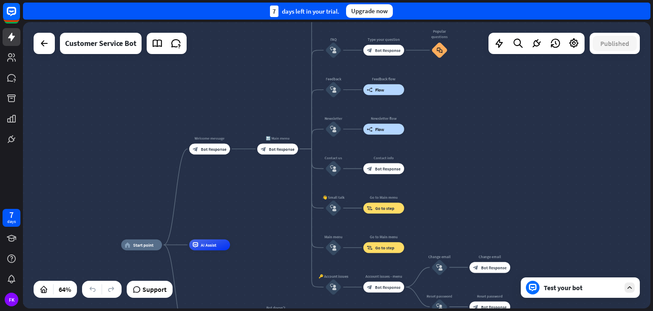
drag, startPoint x: 295, startPoint y: 168, endPoint x: 273, endPoint y: 206, distance: 44.0
click at [273, 206] on div "home_2 Start point Welcome message block_bot_response Bot Response 🔙 Main menu …" at bounding box center [337, 165] width 628 height 286
click at [474, 152] on div "home_2 Start point Welcome message block_bot_response Bot Response 🔙 Main menu …" at bounding box center [337, 165] width 628 height 286
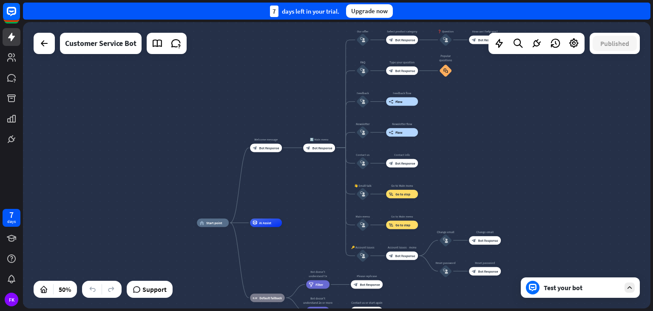
drag, startPoint x: 455, startPoint y: 147, endPoint x: 424, endPoint y: 154, distance: 32.2
click at [424, 154] on div "home_2 Start point Welcome message block_bot_response Bot Response 🔙 Main menu …" at bounding box center [337, 165] width 628 height 286
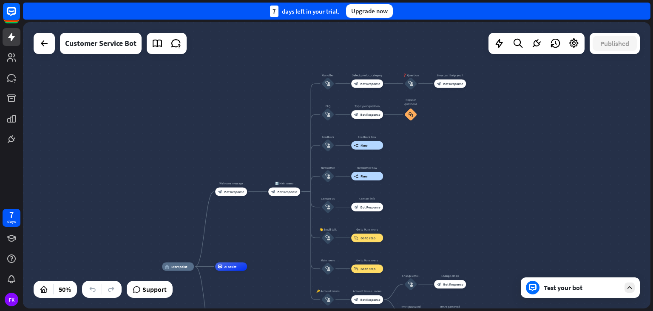
drag, startPoint x: 466, startPoint y: 126, endPoint x: 429, endPoint y: 173, distance: 59.6
click at [429, 173] on div "home_2 Start point Welcome message block_bot_response Bot Response 🔙 Main menu …" at bounding box center [337, 165] width 628 height 286
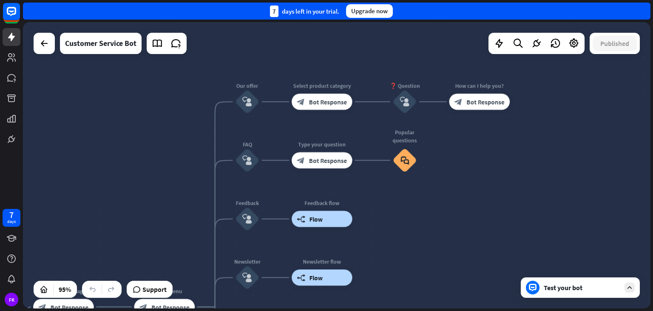
drag, startPoint x: 405, startPoint y: 142, endPoint x: 421, endPoint y: 219, distance: 79.5
click at [421, 219] on div "home_2 Start point Welcome message block_bot_response Bot Response 🔙 Main menu …" at bounding box center [337, 165] width 628 height 286
click at [402, 158] on icon "block_faq" at bounding box center [405, 160] width 9 height 9
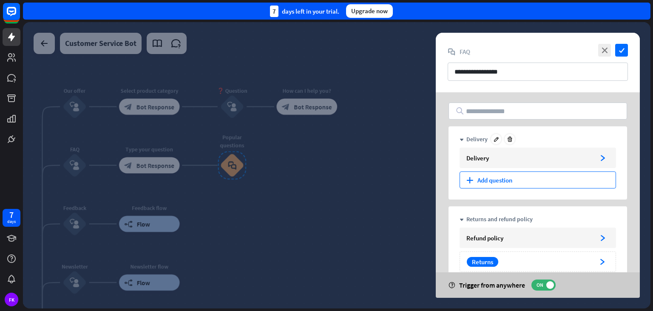
click at [511, 178] on div "plus Add question" at bounding box center [538, 179] width 156 height 17
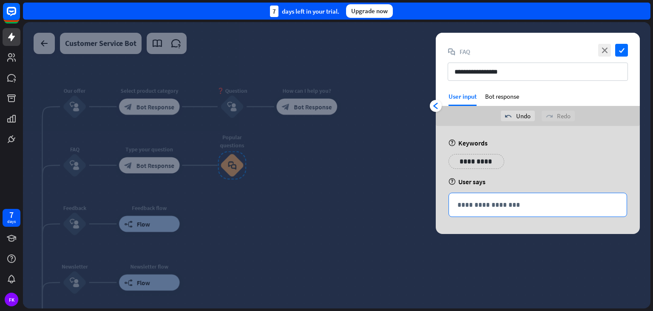
click at [486, 203] on p "**********" at bounding box center [538, 204] width 161 height 11
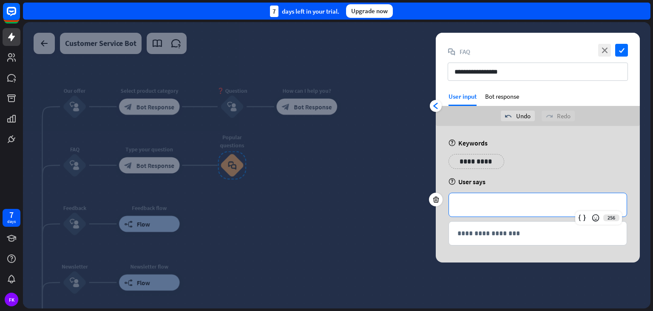
click at [475, 159] on p "**********" at bounding box center [476, 161] width 43 height 11
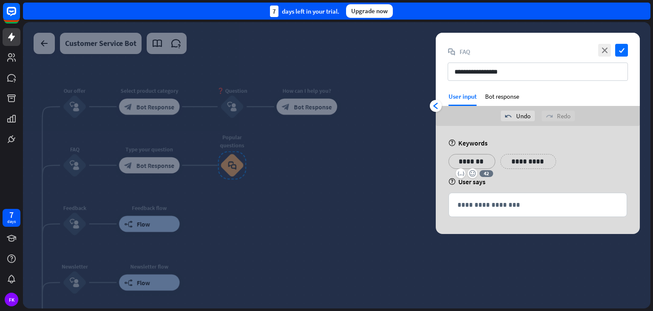
click at [517, 159] on p "**********" at bounding box center [528, 161] width 43 height 11
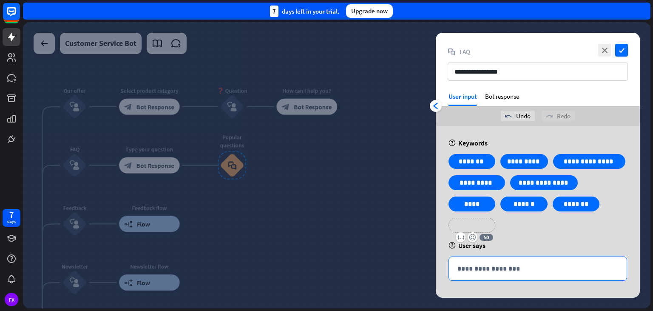
click at [489, 266] on p "**********" at bounding box center [538, 268] width 161 height 11
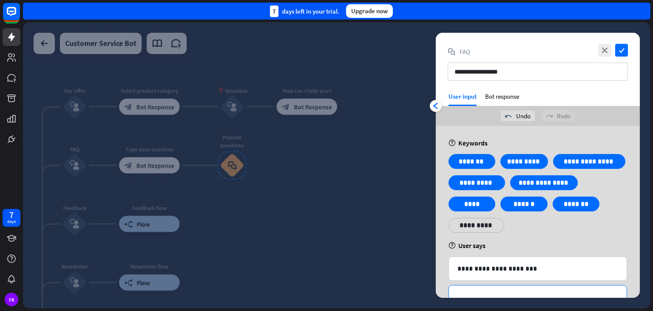
scroll to position [27, 0]
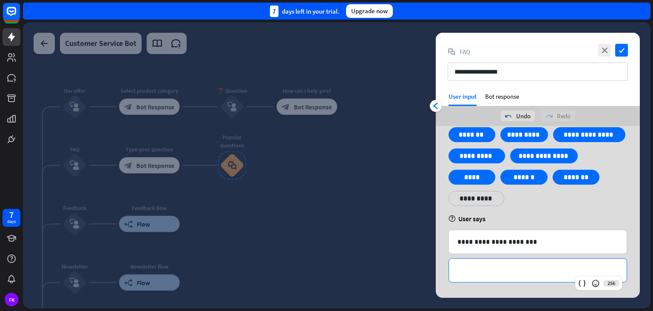
click at [515, 266] on p "**********" at bounding box center [538, 270] width 161 height 11
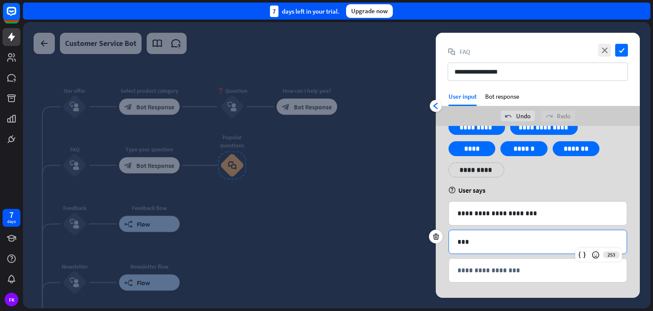
click at [511, 236] on p "***" at bounding box center [538, 241] width 161 height 11
click at [508, 272] on p "**********" at bounding box center [538, 270] width 161 height 11
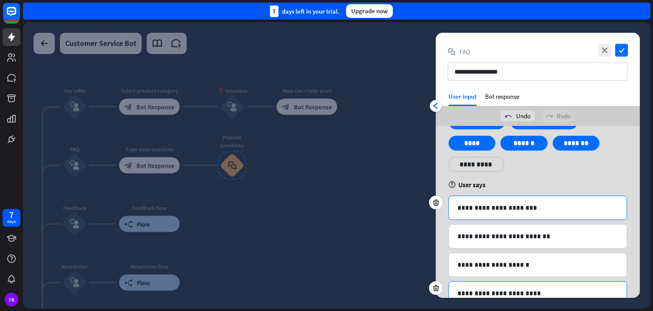
scroll to position [112, 0]
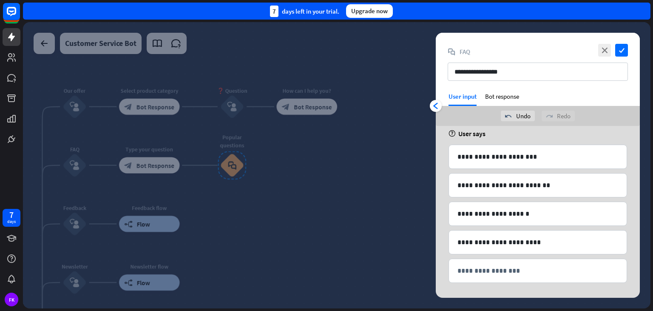
click at [586, 137] on div "help User says" at bounding box center [538, 133] width 179 height 9
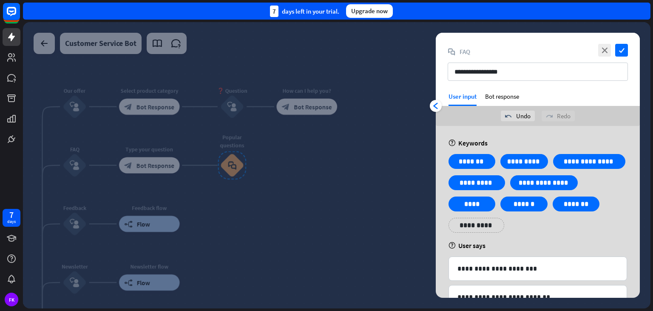
click at [558, 91] on div "**********" at bounding box center [538, 63] width 204 height 60
click at [624, 50] on icon "check" at bounding box center [621, 50] width 13 height 13
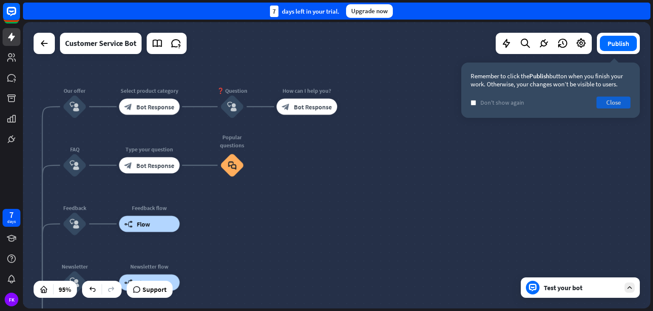
click at [611, 103] on button "Close" at bounding box center [614, 103] width 34 height 12
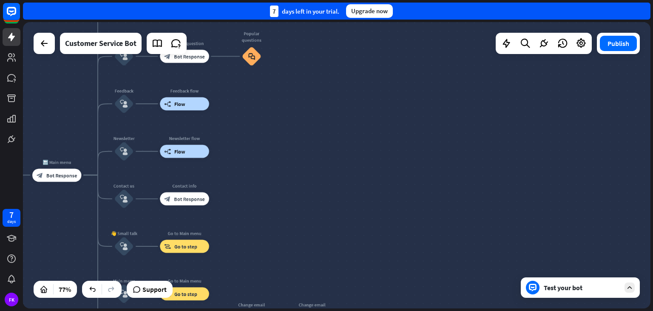
drag, startPoint x: 220, startPoint y: 217, endPoint x: 246, endPoint y: 113, distance: 107.1
click at [246, 113] on div "home_2 Start point Welcome message block_bot_response Bot Response 🔙 Main menu …" at bounding box center [337, 165] width 628 height 286
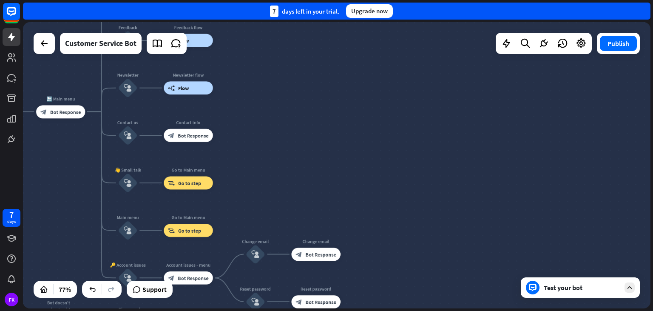
drag, startPoint x: 237, startPoint y: 184, endPoint x: 241, endPoint y: 134, distance: 49.9
click at [241, 134] on div "home_2 Start point Welcome message block_bot_response Bot Response 🔙 Main menu …" at bounding box center [337, 165] width 628 height 286
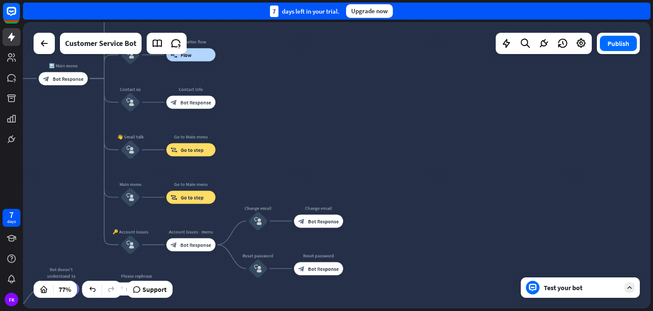
drag, startPoint x: 236, startPoint y: 180, endPoint x: 238, endPoint y: 147, distance: 32.8
click at [238, 147] on div "home_2 Start point Welcome message block_bot_response Bot Response 🔙 Main menu …" at bounding box center [337, 165] width 628 height 286
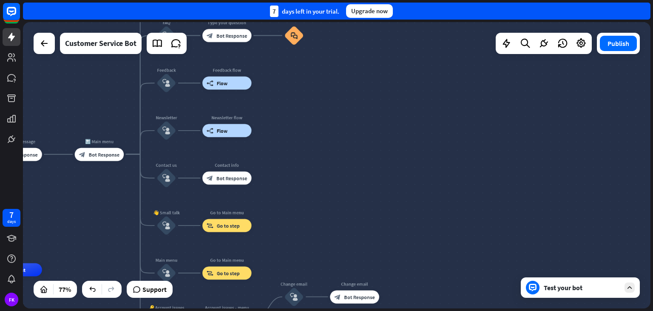
drag, startPoint x: 257, startPoint y: 134, endPoint x: 290, endPoint y: 211, distance: 84.2
click at [290, 211] on div "home_2 Start point Welcome message block_bot_response Bot Response 🔙 Main menu …" at bounding box center [337, 165] width 628 height 286
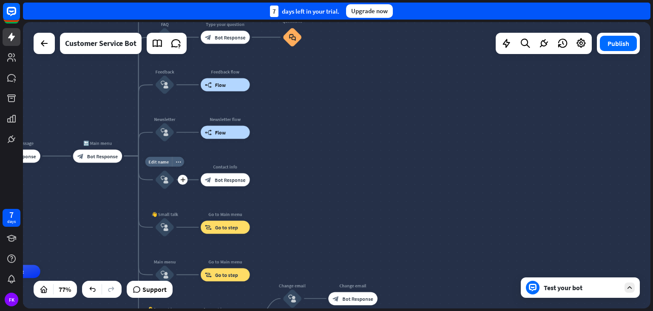
click at [184, 182] on div "plus" at bounding box center [183, 180] width 10 height 10
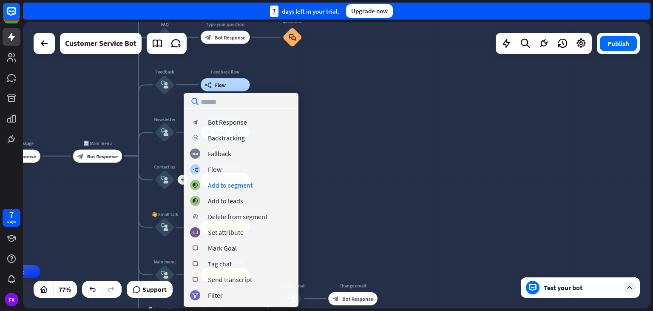
click at [339, 185] on div "home_2 Start point Welcome message block_bot_response Bot Response 🔙 Main menu …" at bounding box center [337, 165] width 628 height 286
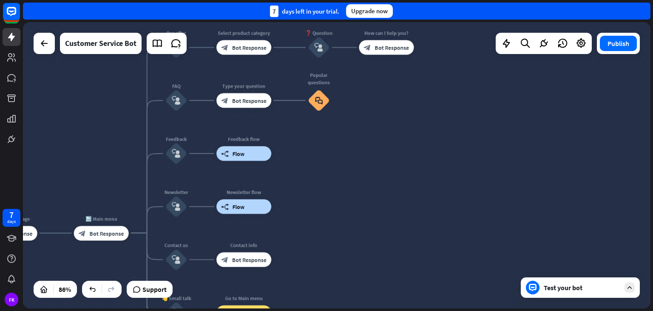
drag, startPoint x: 302, startPoint y: 184, endPoint x: 331, endPoint y: 269, distance: 89.4
click at [331, 269] on div "home_2 Start point Welcome message block_bot_response Bot Response 🔙 Main menu …" at bounding box center [337, 165] width 628 height 286
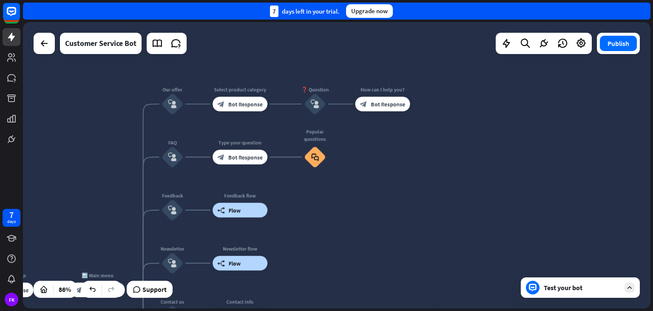
drag, startPoint x: 322, startPoint y: 186, endPoint x: 316, endPoint y: 244, distance: 58.7
click at [316, 244] on div "home_2 Start point Welcome message block_bot_response Bot Response 🔙 Main menu …" at bounding box center [337, 165] width 628 height 286
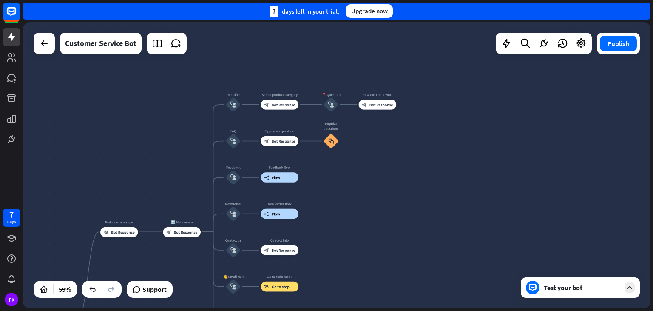
drag, startPoint x: 377, startPoint y: 157, endPoint x: 377, endPoint y: 136, distance: 21.7
click at [377, 136] on div "home_2 Start point Welcome message block_bot_response Bot Response 🔙 Main menu …" at bounding box center [337, 165] width 628 height 286
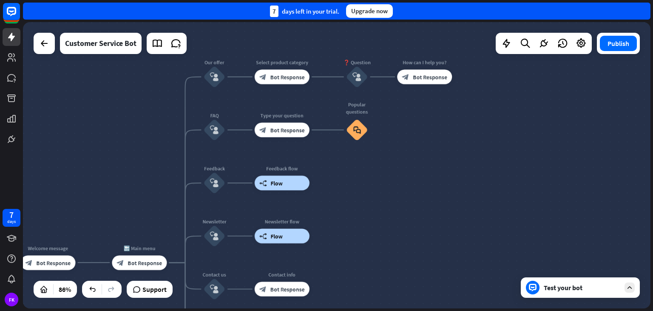
drag, startPoint x: 360, startPoint y: 146, endPoint x: 404, endPoint y: 136, distance: 45.3
click at [404, 136] on div "home_2 Start point Welcome message block_bot_response Bot Response 🔙 Main menu …" at bounding box center [337, 165] width 628 height 286
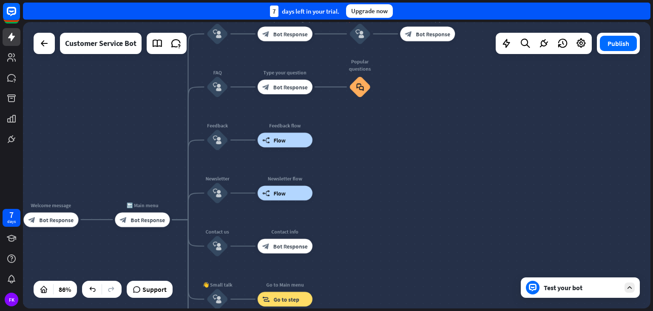
drag, startPoint x: 395, startPoint y: 157, endPoint x: 400, endPoint y: 109, distance: 48.2
click at [400, 109] on div "home_2 Start point Welcome message block_bot_response Bot Response 🔙 Main menu …" at bounding box center [337, 165] width 628 height 286
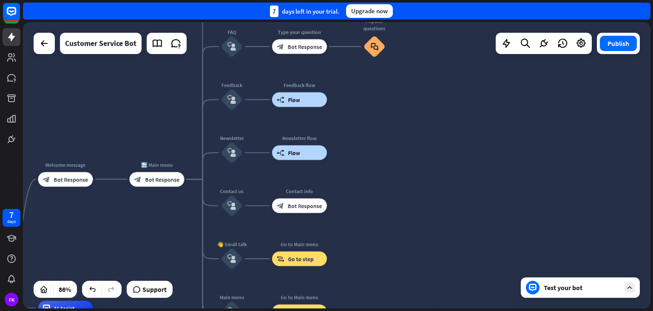
drag, startPoint x: 382, startPoint y: 179, endPoint x: 395, endPoint y: 145, distance: 36.5
click at [395, 145] on div "home_2 Start point Welcome message block_bot_response Bot Response 🔙 Main menu …" at bounding box center [337, 165] width 628 height 286
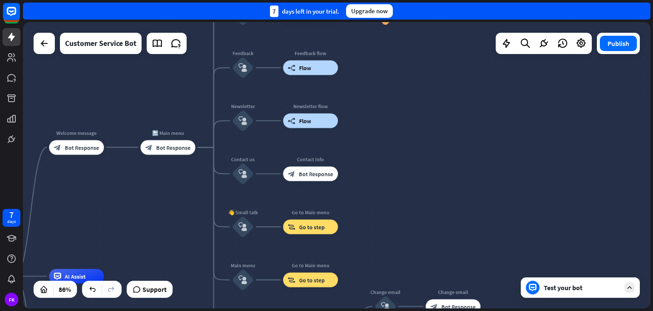
drag, startPoint x: 352, startPoint y: 190, endPoint x: 347, endPoint y: 159, distance: 31.8
click at [347, 159] on div "home_2 Start point Welcome message block_bot_response Bot Response 🔙 Main menu …" at bounding box center [337, 165] width 628 height 286
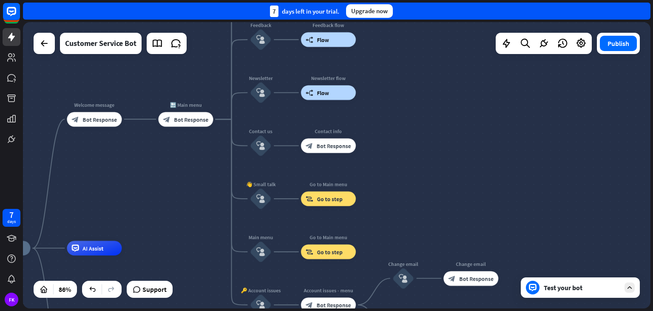
drag, startPoint x: 365, startPoint y: 199, endPoint x: 390, endPoint y: 182, distance: 30.4
click at [390, 182] on div "home_2 Start point Welcome message block_bot_response Bot Response 🔙 Main menu …" at bounding box center [337, 165] width 628 height 286
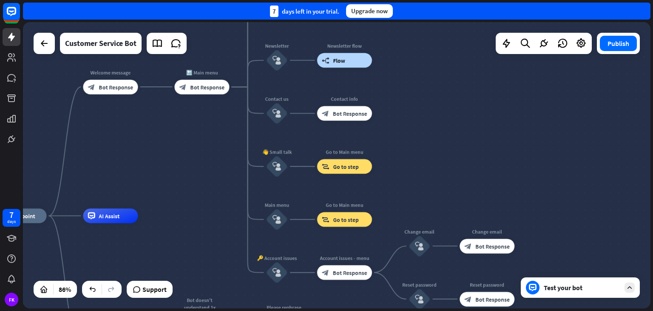
drag, startPoint x: 393, startPoint y: 175, endPoint x: 409, endPoint y: 142, distance: 36.1
click at [409, 142] on div "home_2 Start point Welcome message block_bot_response Bot Response 🔙 Main menu …" at bounding box center [337, 165] width 628 height 286
click at [331, 116] on div "block_bot_response Bot Response" at bounding box center [344, 113] width 55 height 14
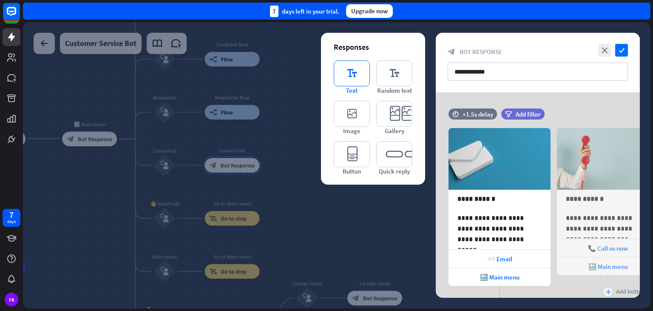
click at [364, 79] on icon "editor_text" at bounding box center [352, 73] width 36 height 26
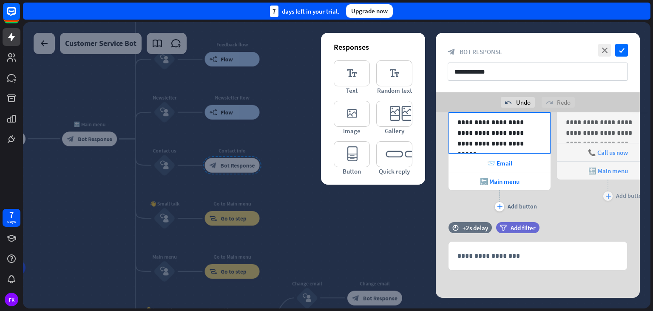
scroll to position [117, 0]
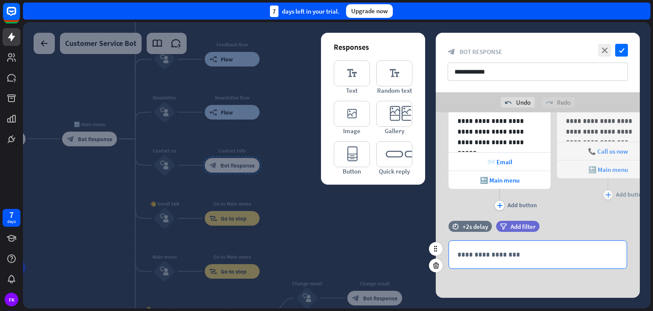
click at [515, 252] on p "**********" at bounding box center [538, 254] width 161 height 11
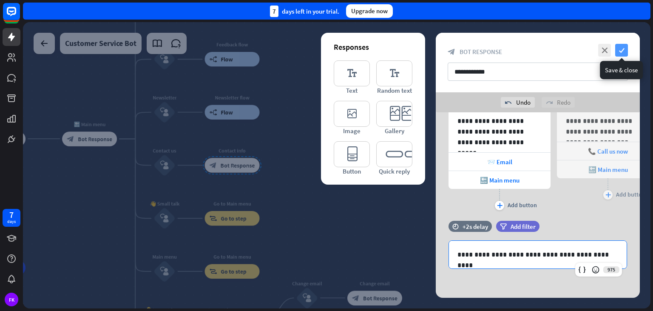
click at [622, 51] on icon "check" at bounding box center [621, 50] width 13 height 13
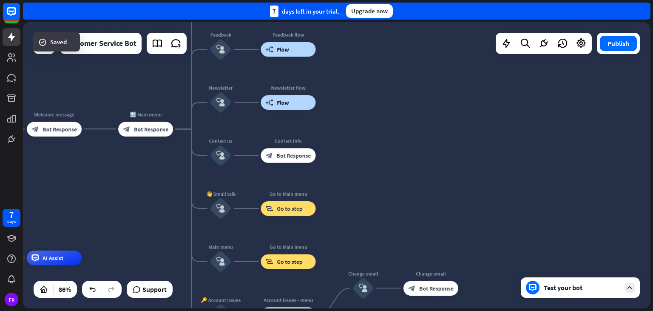
drag, startPoint x: 321, startPoint y: 160, endPoint x: 375, endPoint y: 147, distance: 55.9
click at [375, 147] on div "home_2 Start point Welcome message block_bot_response Bot Response 🔙 Main menu …" at bounding box center [337, 165] width 628 height 286
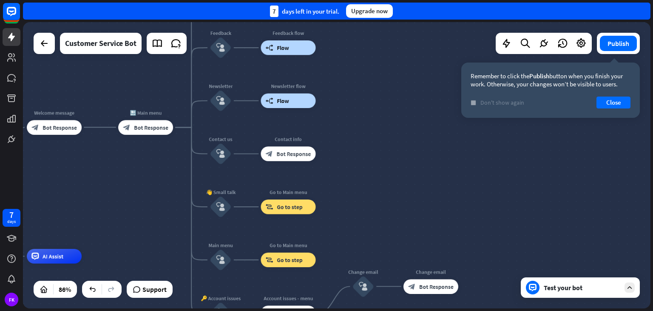
click at [472, 103] on icon "check" at bounding box center [474, 103] width 4 height 4
click at [611, 101] on button "Close" at bounding box center [614, 103] width 34 height 12
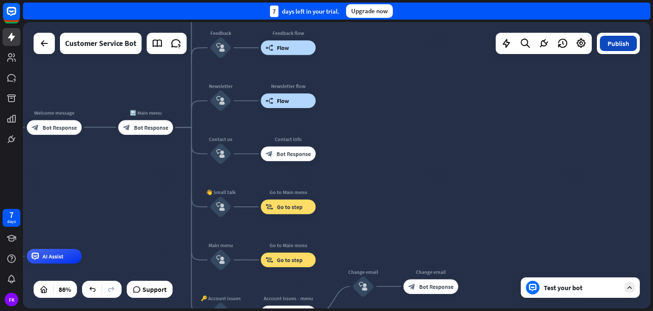
click at [606, 47] on button "Publish" at bounding box center [618, 43] width 37 height 15
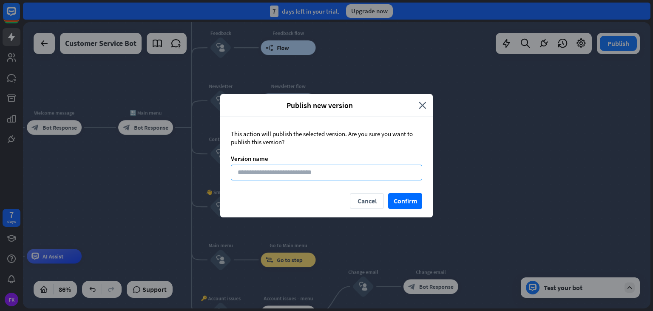
click at [335, 168] on input at bounding box center [326, 173] width 191 height 16
type input "**********"
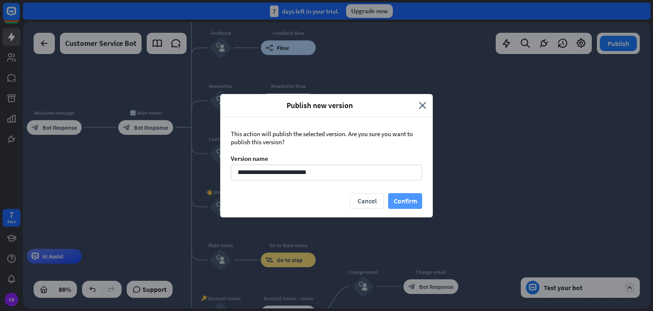
click at [392, 198] on button "Confirm" at bounding box center [405, 201] width 34 height 16
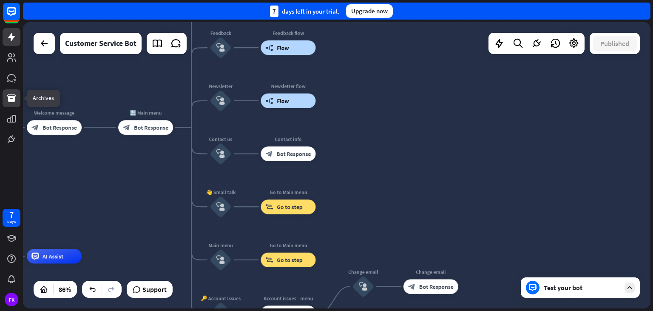
click at [6, 101] on link at bounding box center [12, 98] width 18 height 18
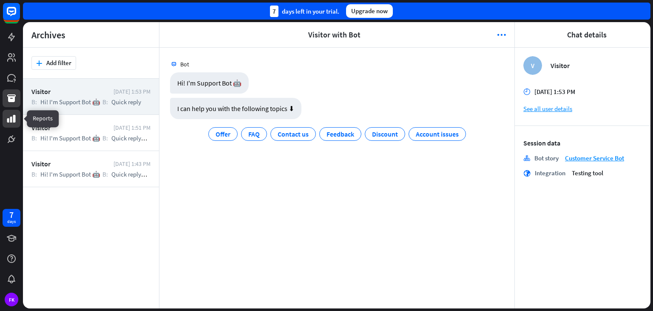
click at [11, 123] on icon at bounding box center [11, 119] width 10 height 10
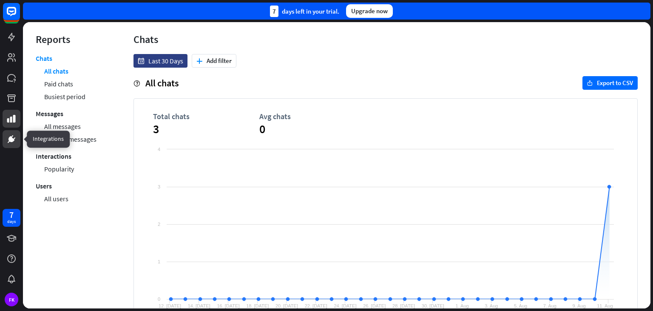
click at [12, 144] on icon at bounding box center [11, 139] width 10 height 10
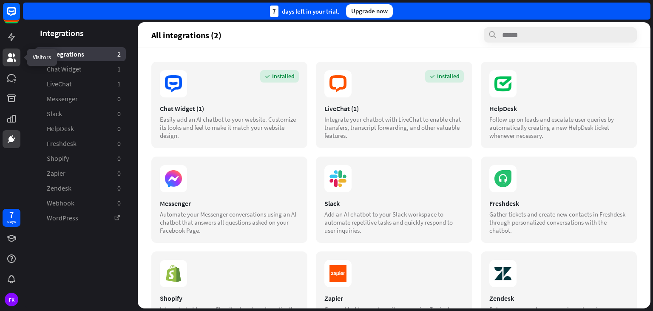
click at [14, 62] on icon at bounding box center [11, 57] width 10 height 10
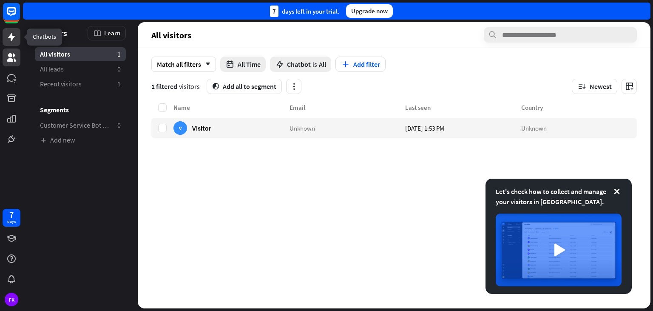
click at [11, 37] on icon at bounding box center [11, 37] width 7 height 9
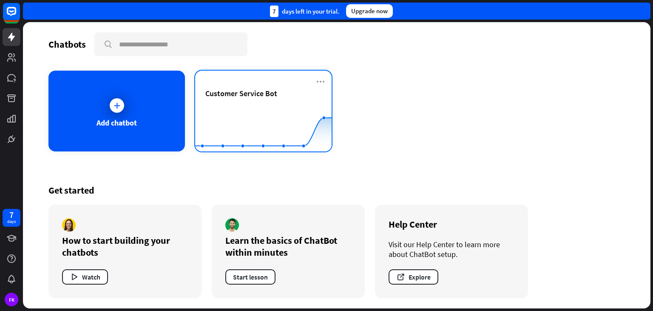
click at [327, 81] on div "Customer Service Bot Created with Highcharts 10.1.0 0 2 4" at bounding box center [263, 111] width 137 height 81
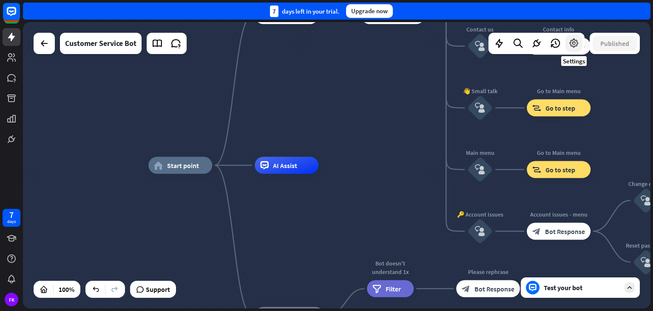
click at [576, 46] on icon at bounding box center [574, 43] width 11 height 11
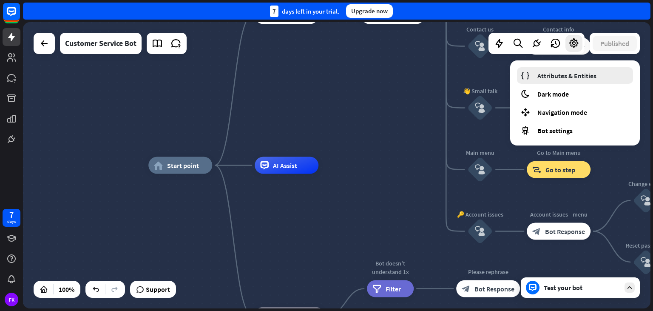
click at [562, 80] on span "Attributes & Entities" at bounding box center [567, 75] width 59 height 9
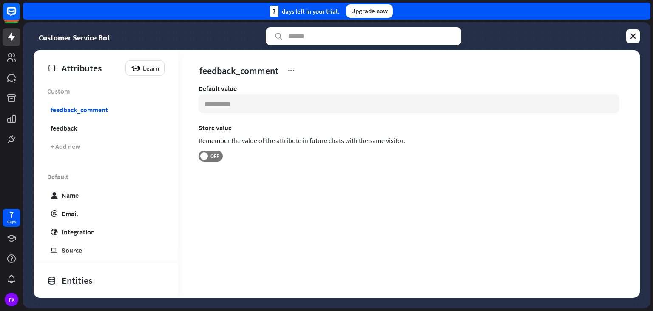
scroll to position [210, 0]
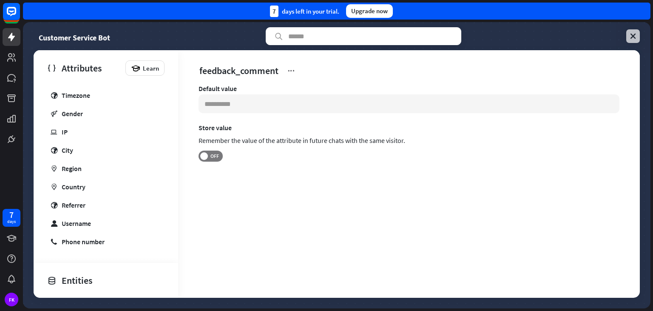
click at [631, 38] on icon at bounding box center [633, 36] width 9 height 9
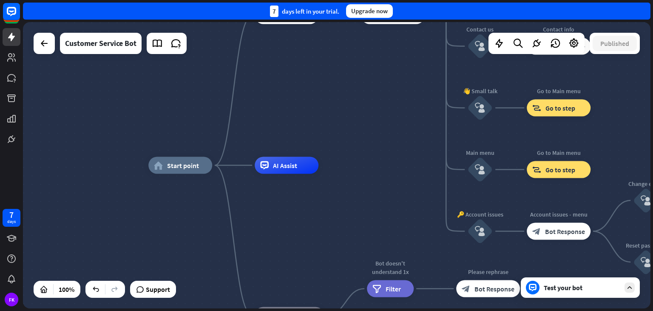
click at [392, 90] on div "home_2 Start point Welcome message block_bot_response Bot Response 🔙 Main menu …" at bounding box center [337, 165] width 628 height 286
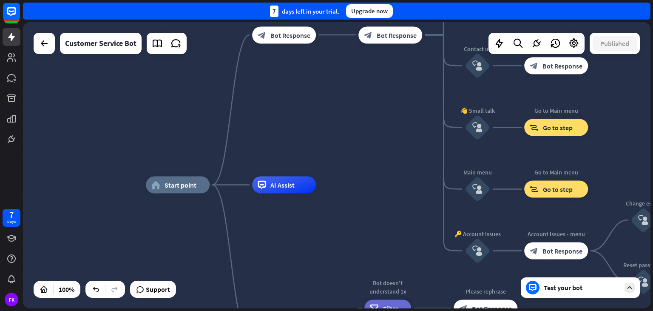
drag, startPoint x: 392, startPoint y: 90, endPoint x: 389, endPoint y: 110, distance: 19.7
click at [390, 110] on div "home_2 Start point Welcome message block_bot_response Bot Response 🔙 Main menu …" at bounding box center [337, 165] width 628 height 286
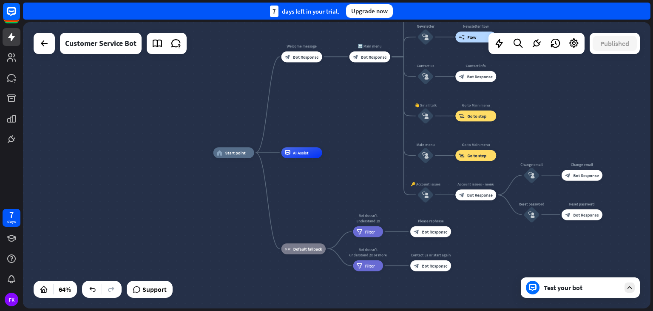
drag, startPoint x: 365, startPoint y: 117, endPoint x: 350, endPoint y: 113, distance: 15.0
click at [350, 113] on div "home_2 Start point Welcome message block_bot_response Bot Response 🔙 Main menu …" at bounding box center [337, 165] width 628 height 286
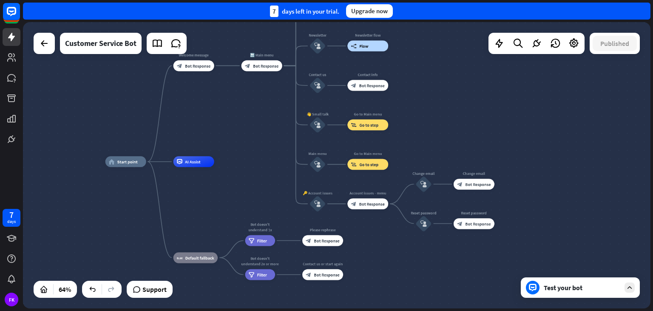
drag, startPoint x: 350, startPoint y: 110, endPoint x: 245, endPoint y: 120, distance: 106.0
click at [245, 120] on div "home_2 Start point Welcome message block_bot_response Bot Response 🔙 Main menu …" at bounding box center [337, 165] width 628 height 286
